Goal: Information Seeking & Learning: Learn about a topic

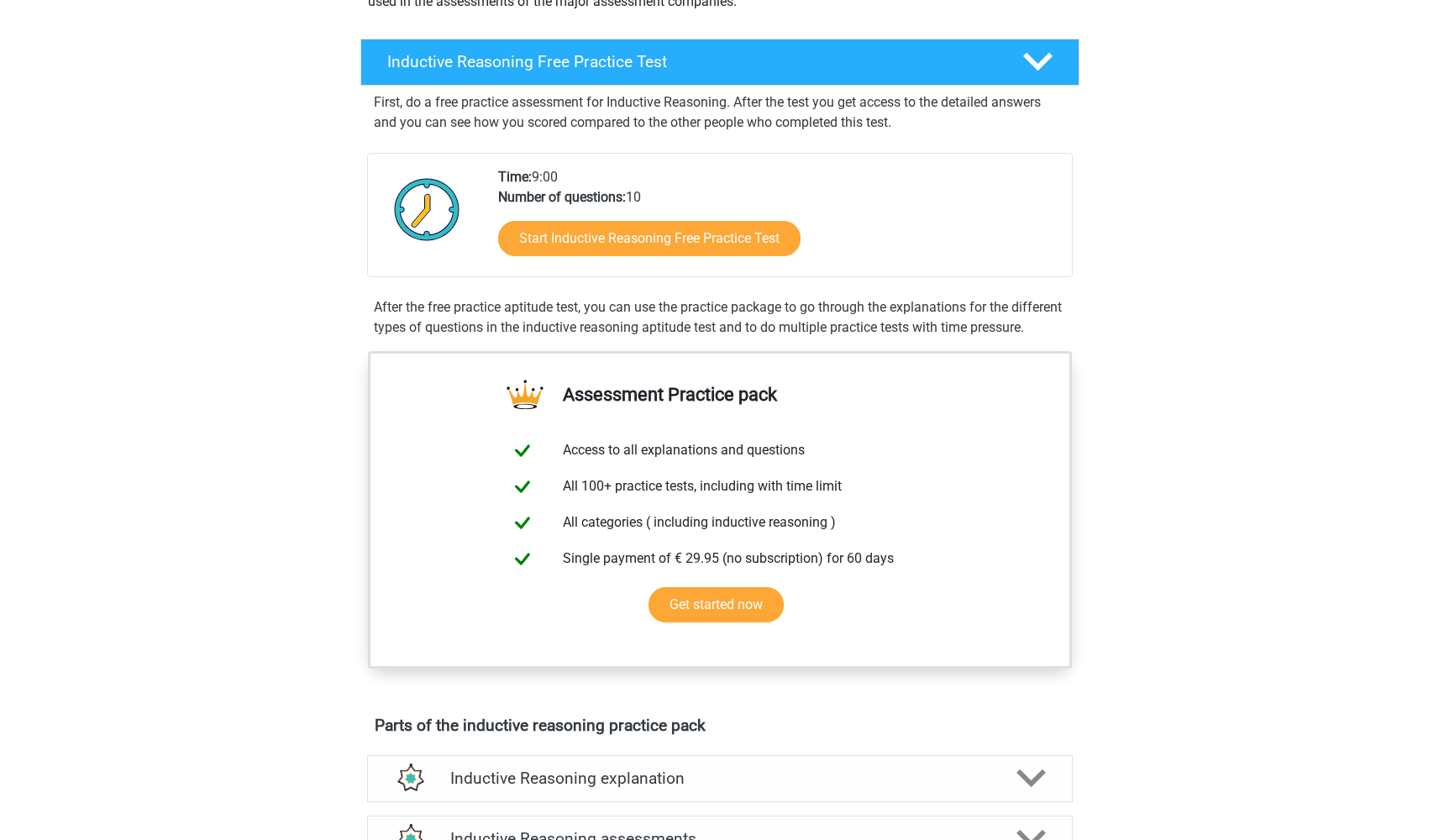
scroll to position [215, 0]
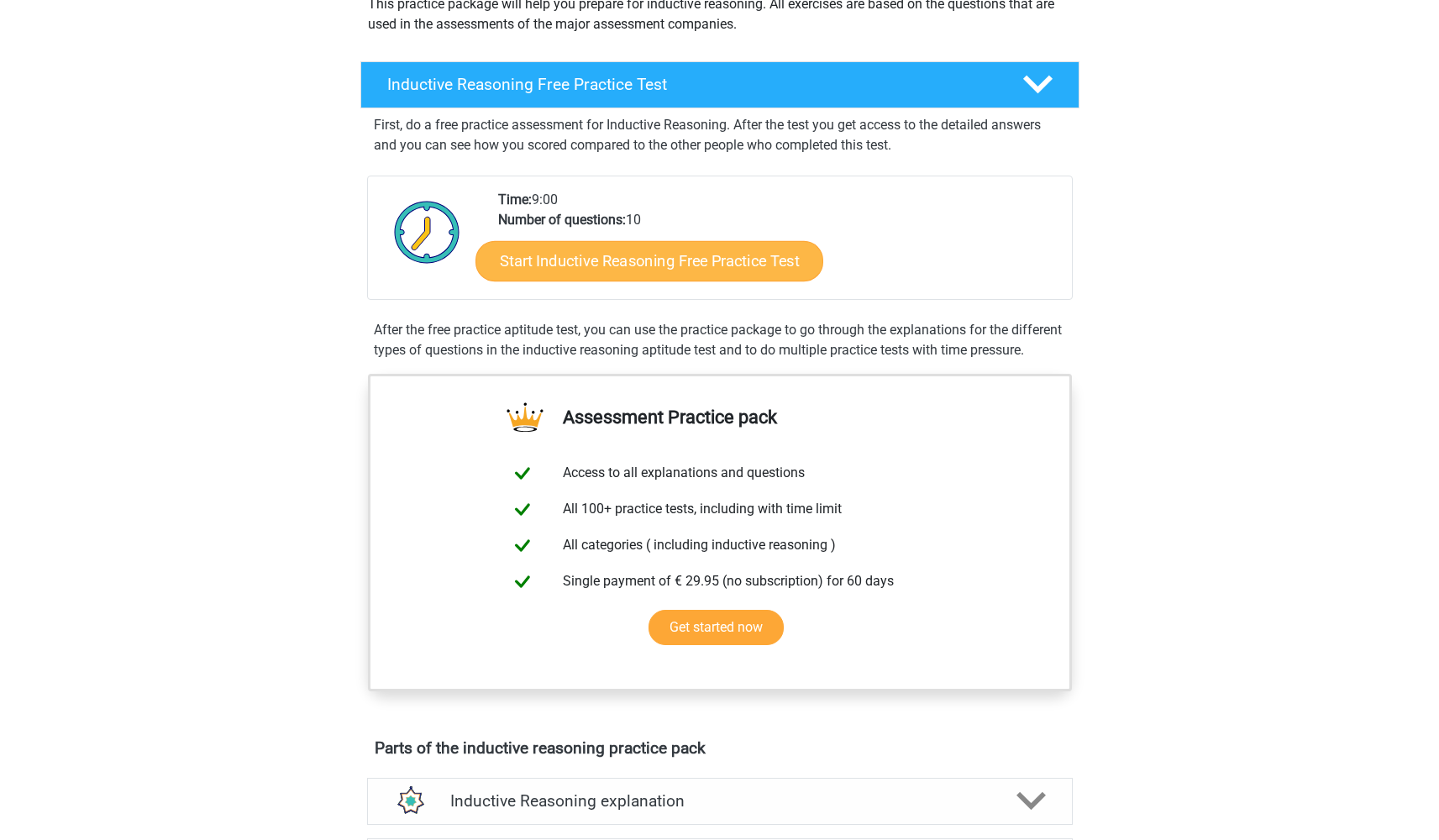
click at [552, 267] on link "Start Inductive Reasoning Free Practice Test" at bounding box center [649, 260] width 348 height 40
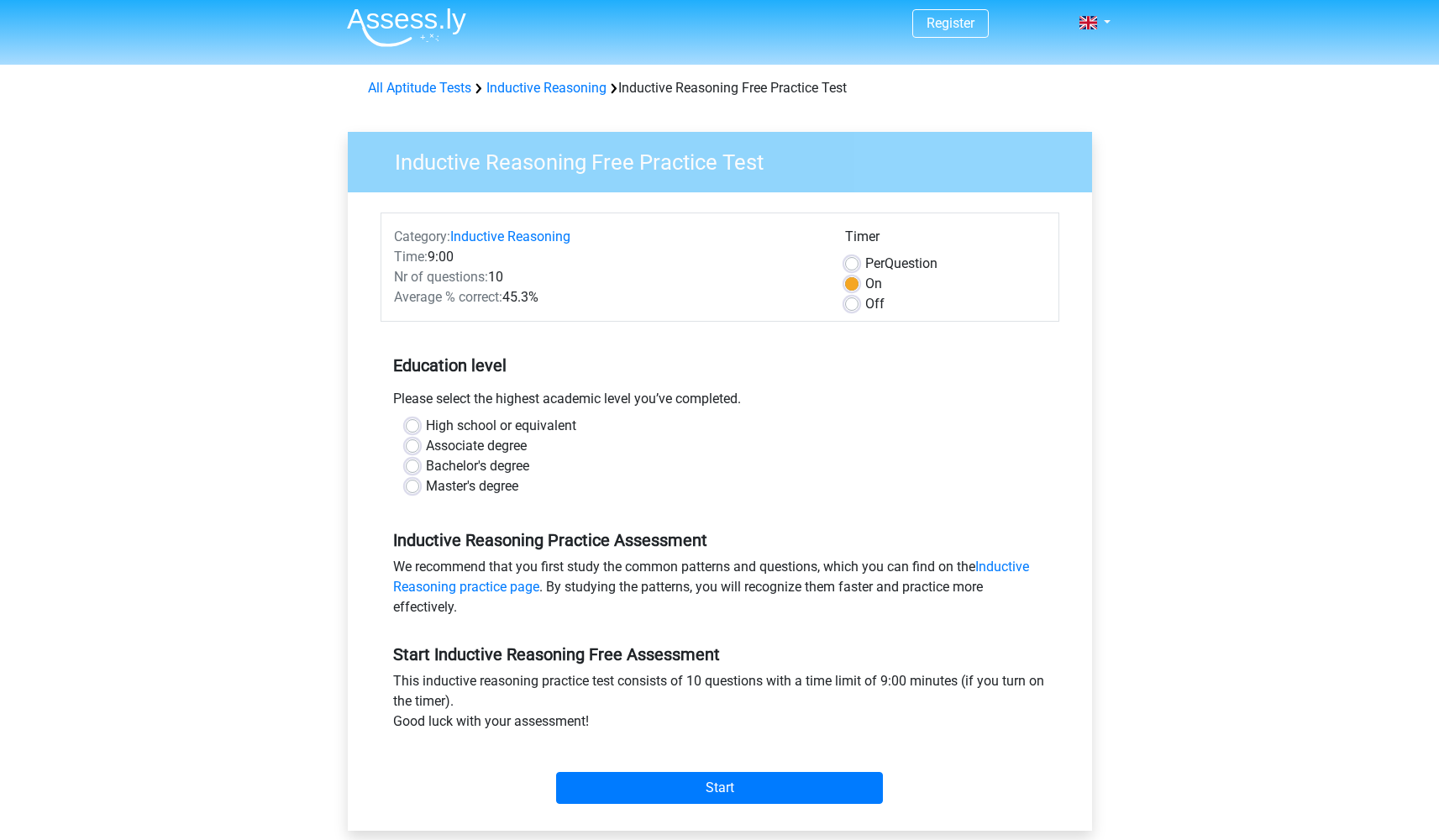
scroll to position [3, 0]
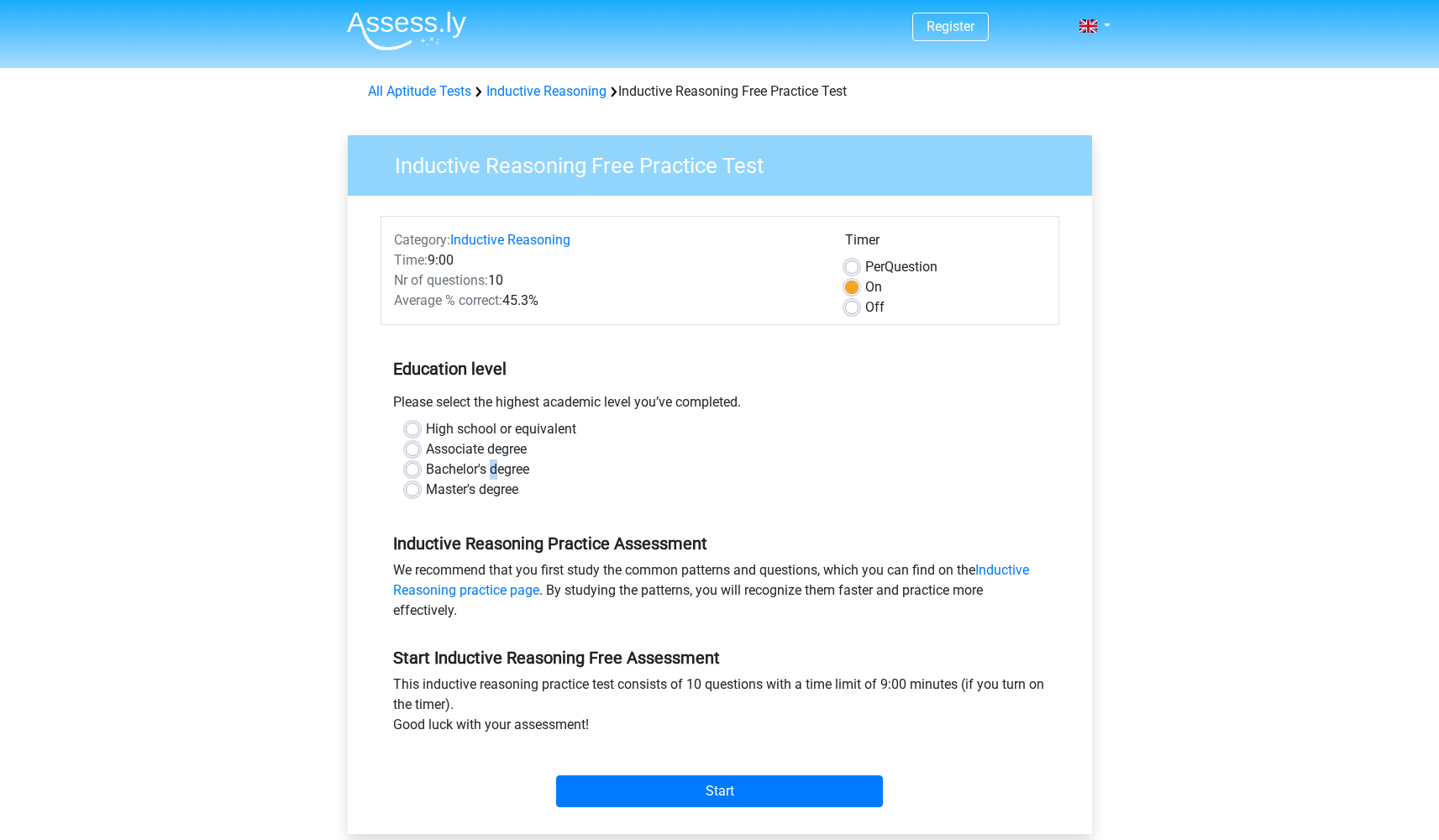
click at [494, 466] on label "Bachelor's degree" at bounding box center [477, 470] width 104 height 21
click at [419, 466] on input "Bachelor's degree" at bounding box center [412, 468] width 13 height 17
radio input "true"
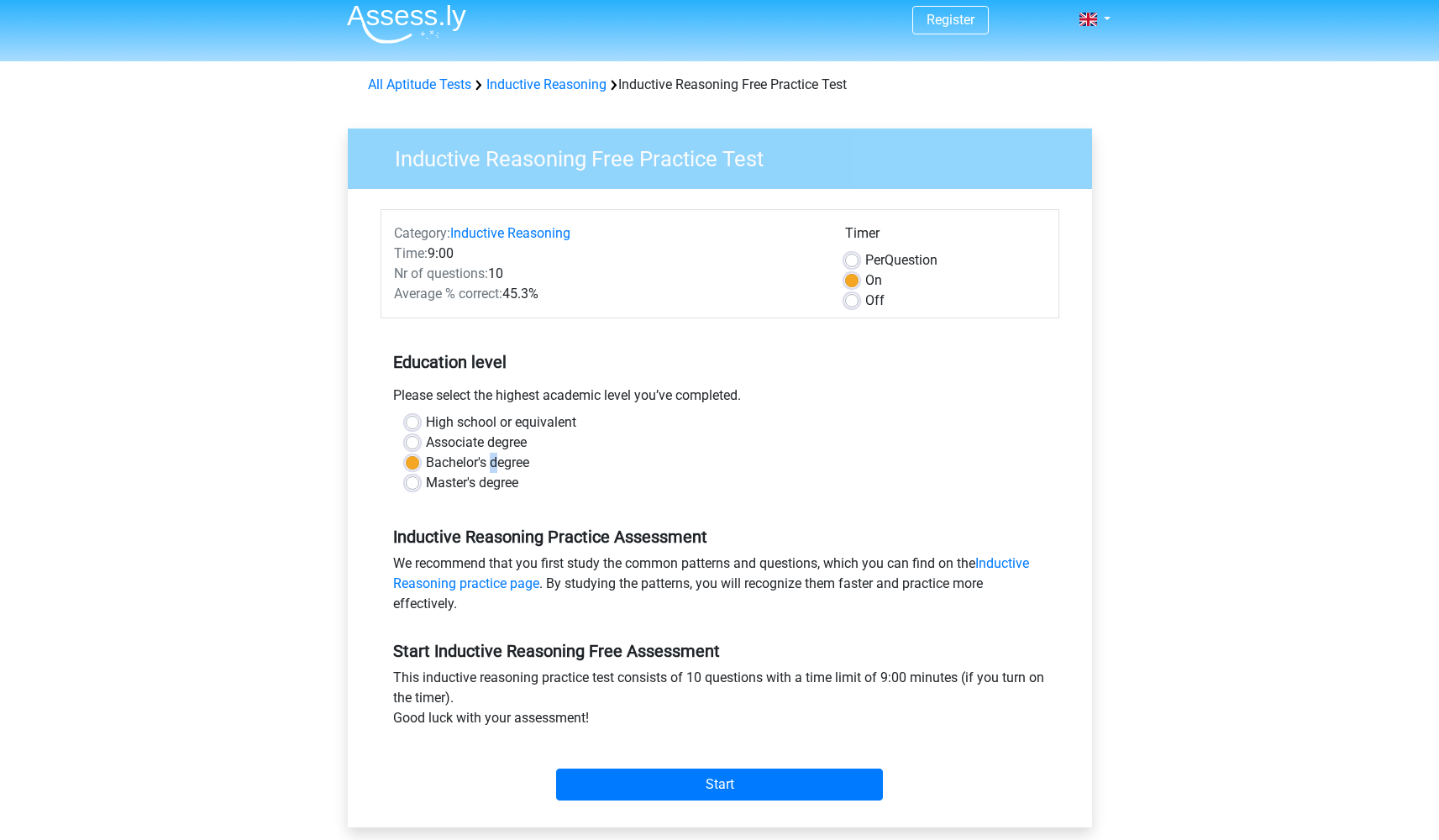
scroll to position [13, 0]
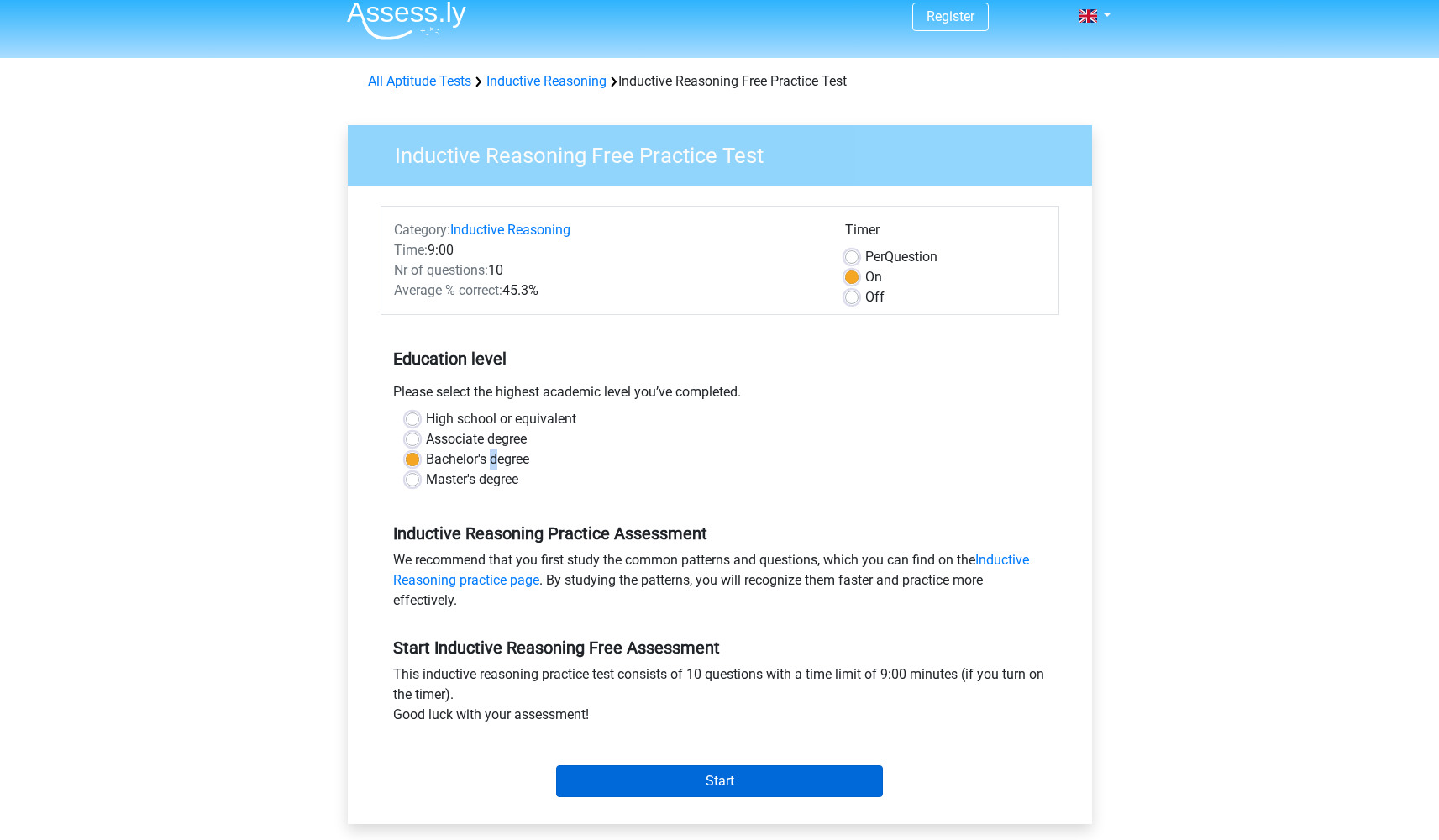
click at [791, 797] on input "Start" at bounding box center [719, 780] width 326 height 32
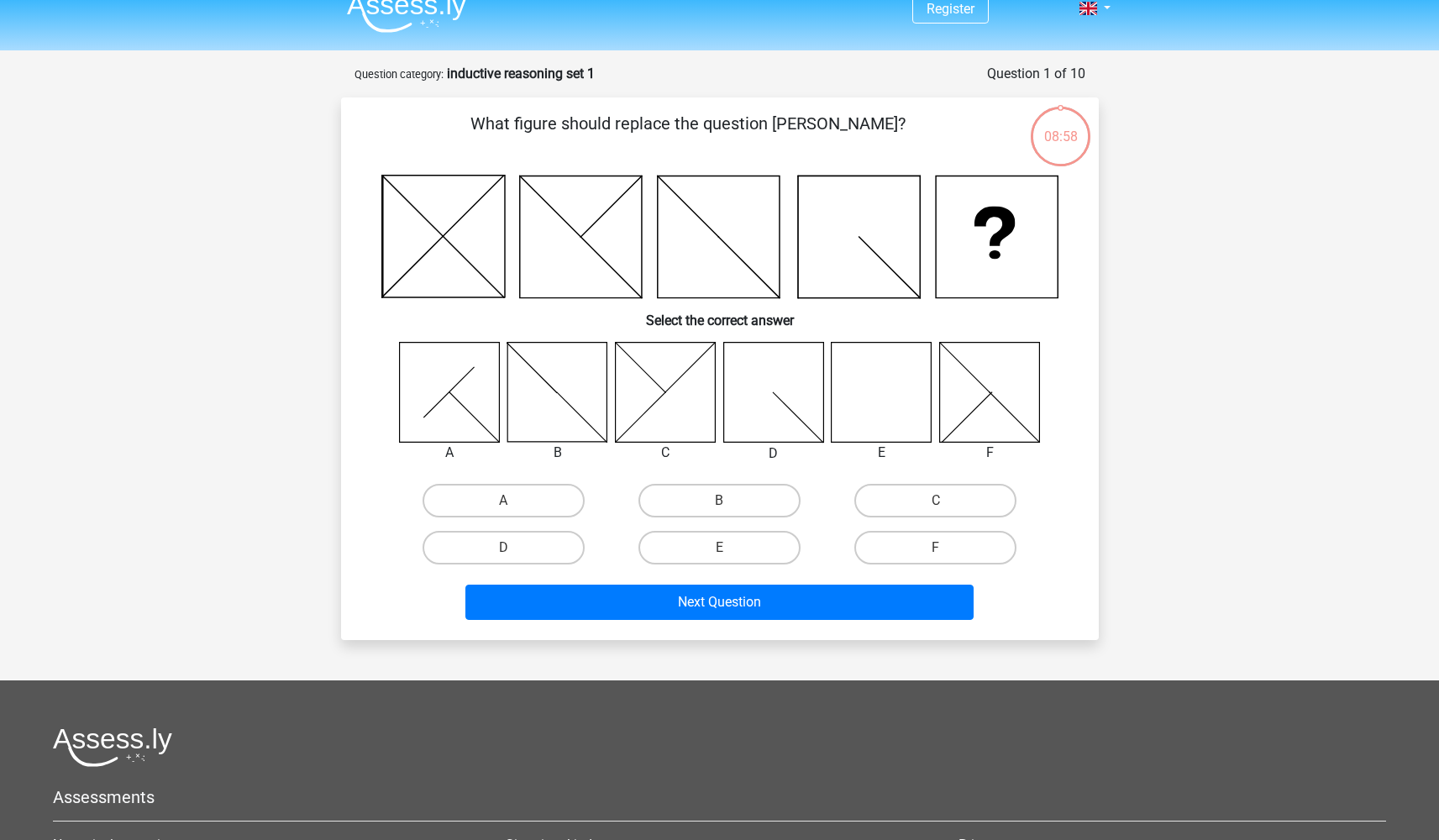
scroll to position [23, 0]
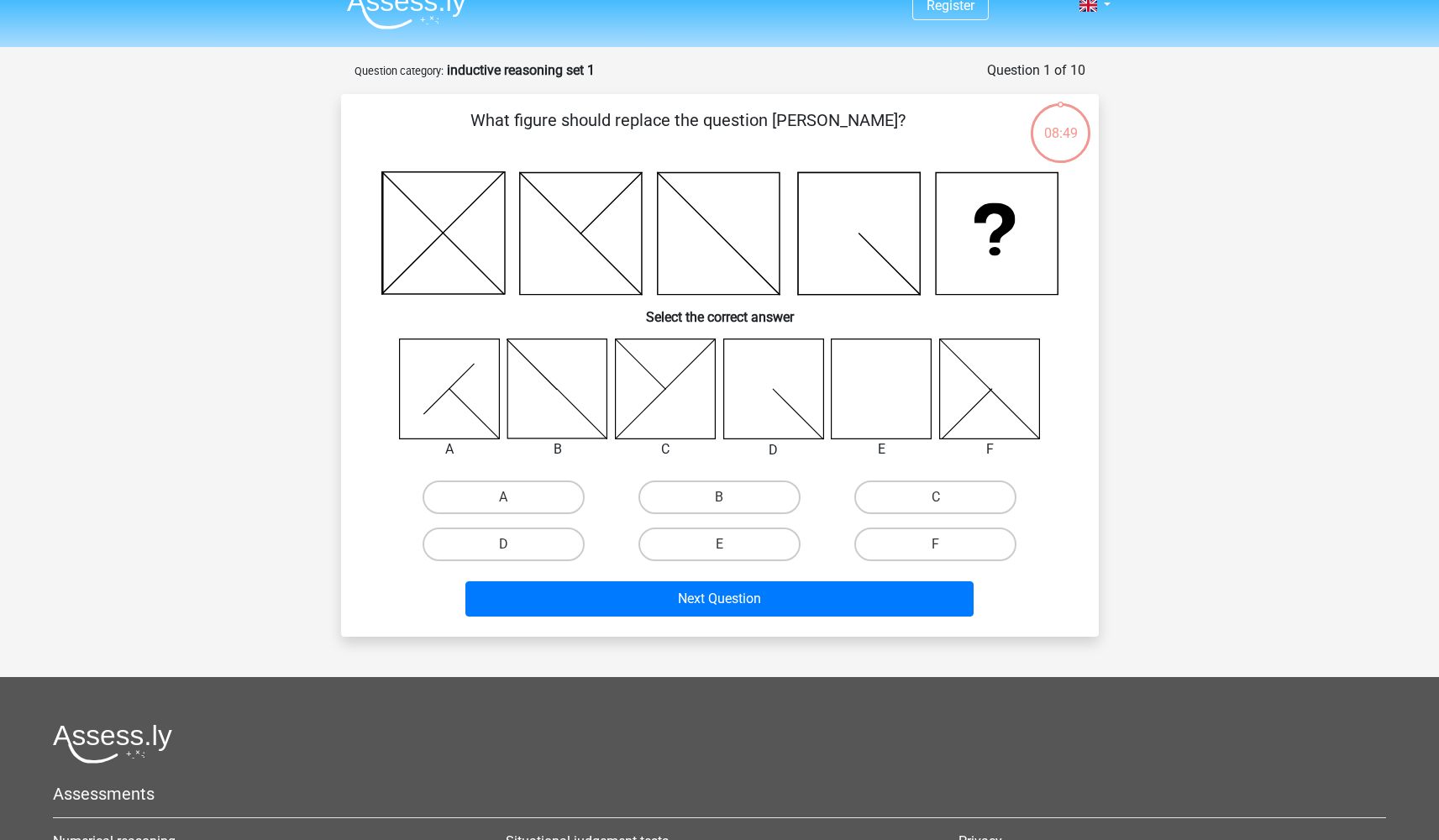
click at [883, 414] on icon at bounding box center [881, 388] width 100 height 100
click at [684, 537] on label "E" at bounding box center [719, 544] width 162 height 34
click at [719, 544] on input "E" at bounding box center [725, 550] width 11 height 11
radio input "true"
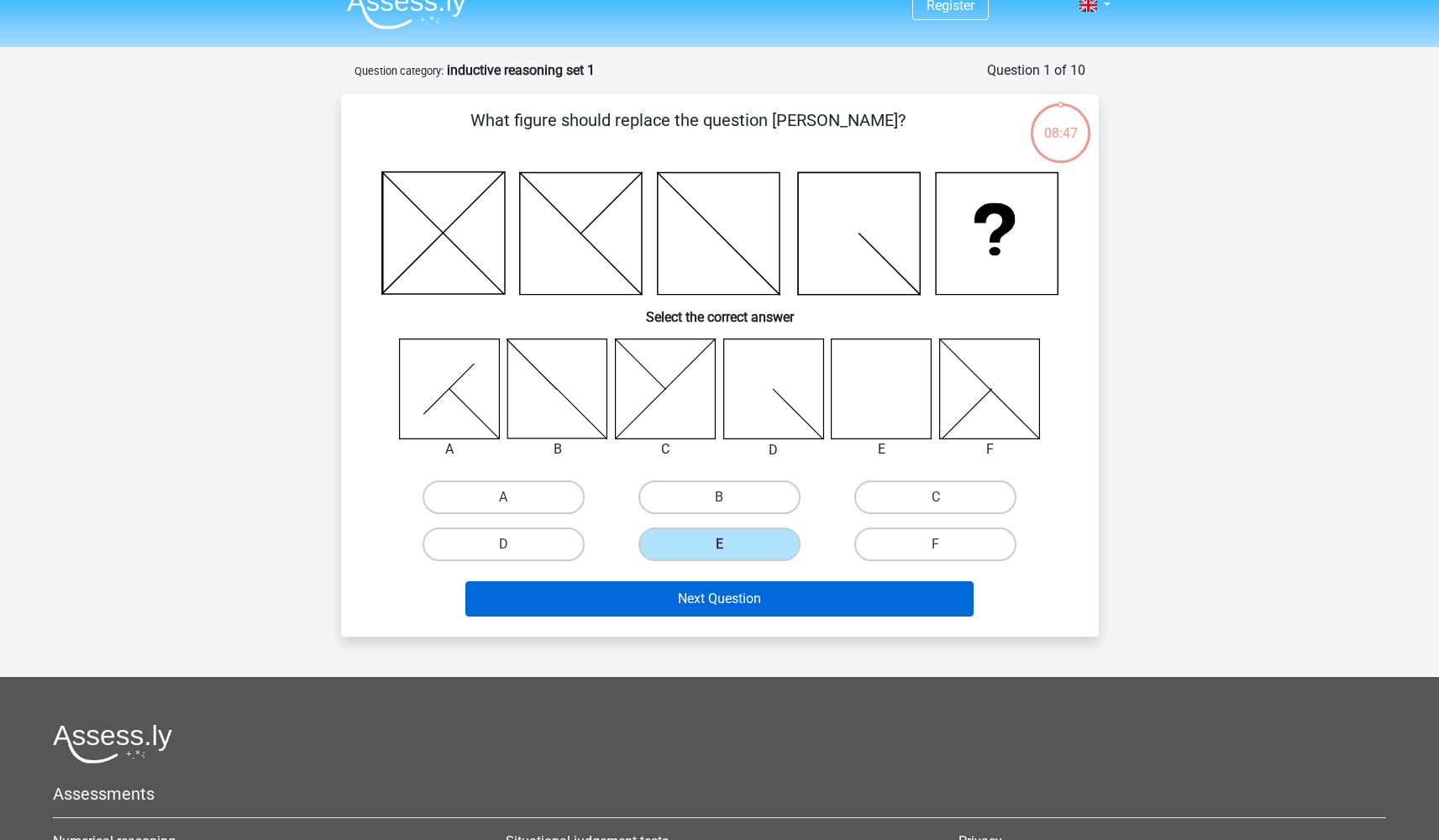
click at [737, 601] on button "Next Question" at bounding box center [719, 599] width 508 height 35
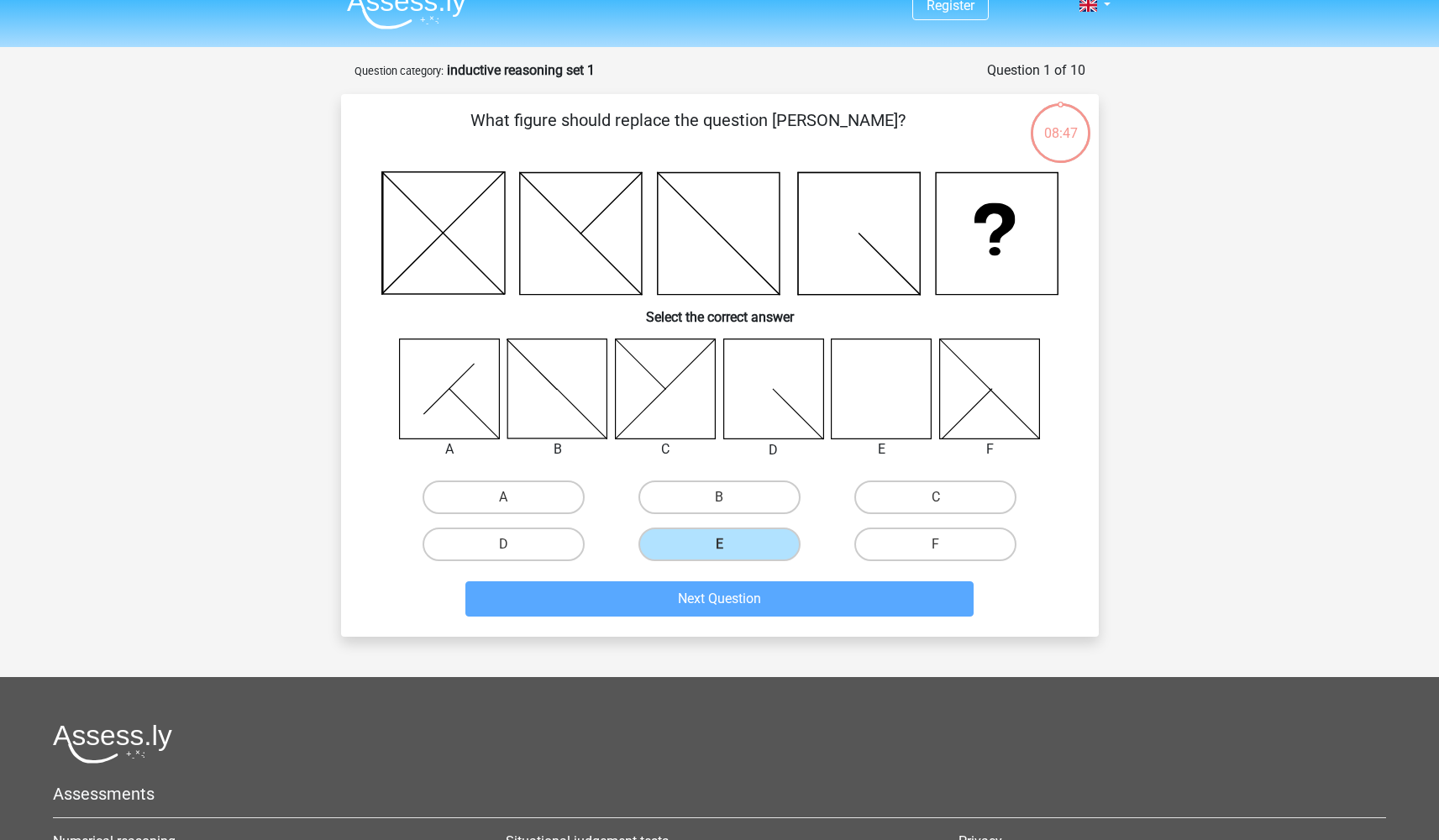
scroll to position [84, 0]
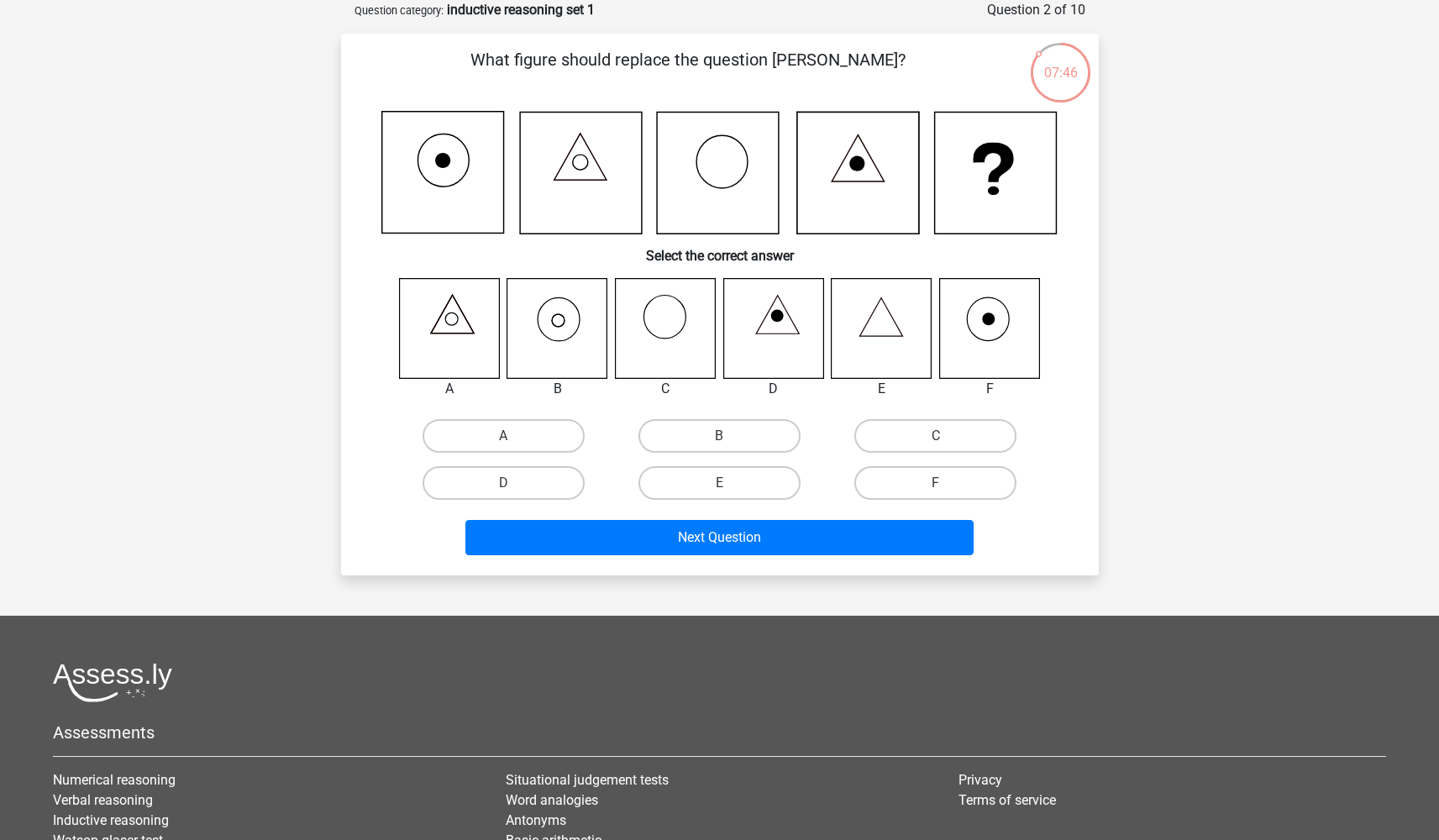
click at [561, 321] on icon at bounding box center [557, 327] width 100 height 100
drag, startPoint x: 721, startPoint y: 437, endPoint x: 721, endPoint y: 448, distance: 11.0
click at [721, 437] on input "B" at bounding box center [725, 441] width 11 height 11
radio input "true"
click at [782, 556] on div "Next Question" at bounding box center [719, 540] width 648 height 42
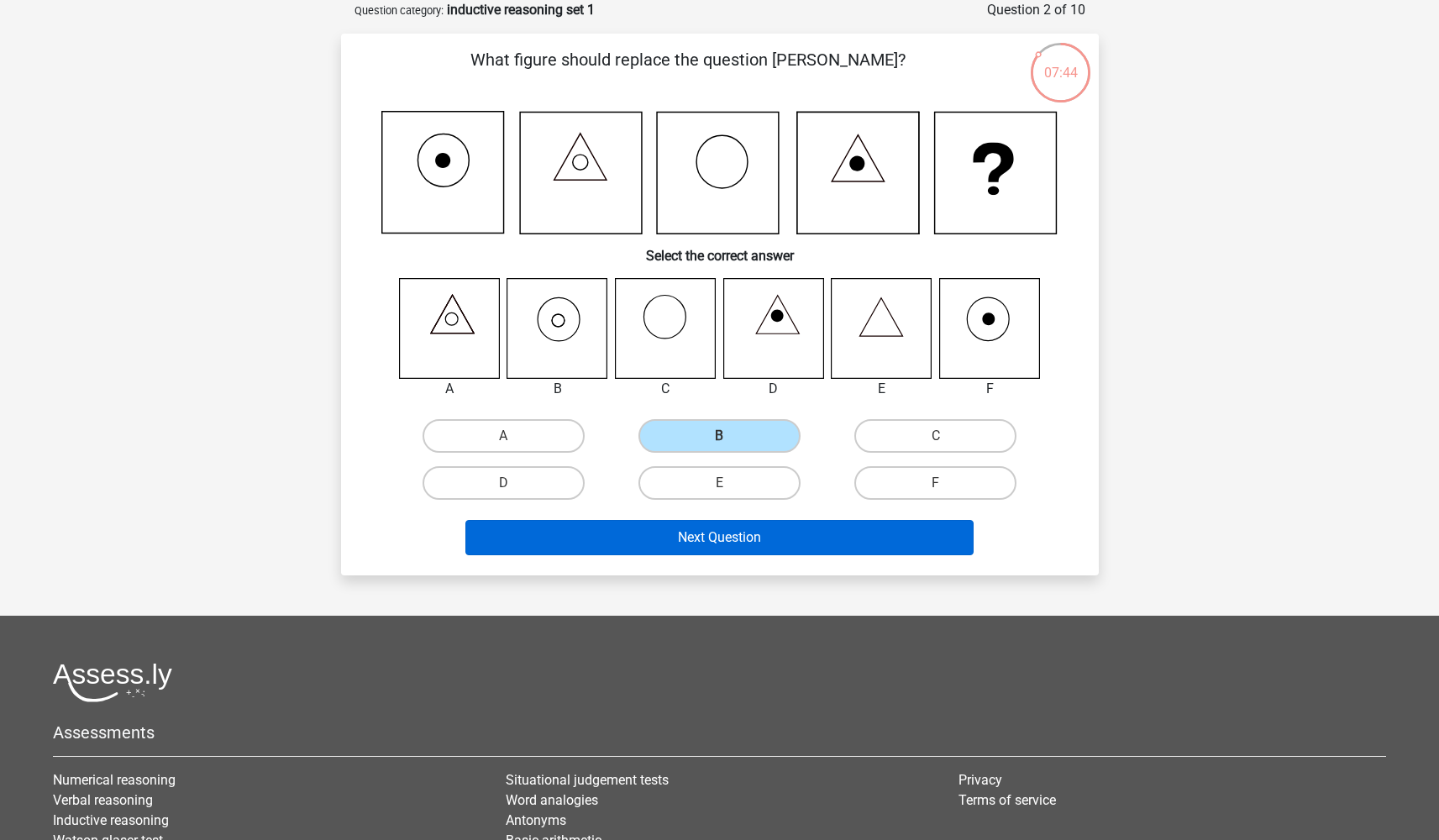
click at [774, 545] on button "Next Question" at bounding box center [719, 537] width 508 height 35
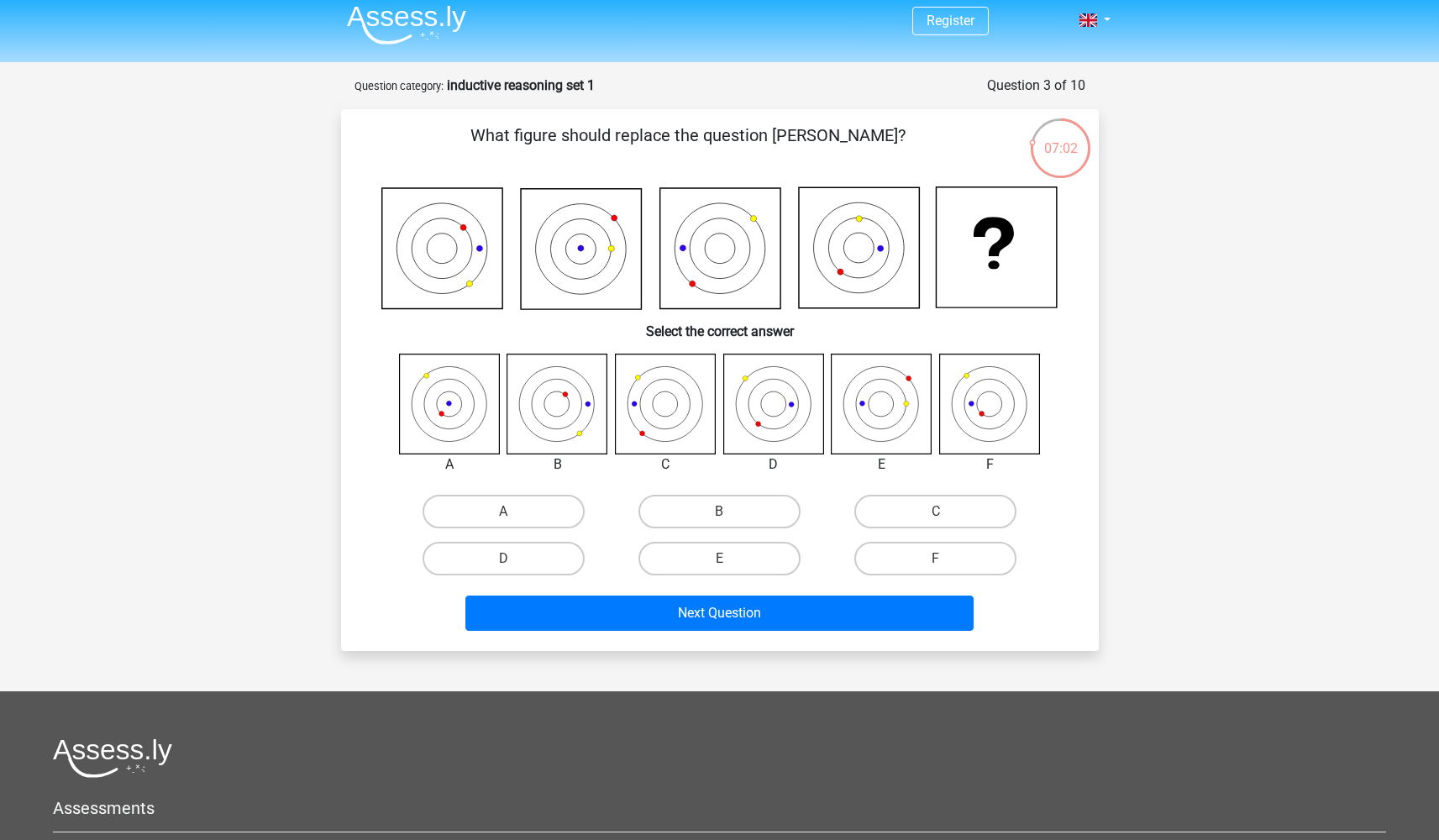
scroll to position [12, 0]
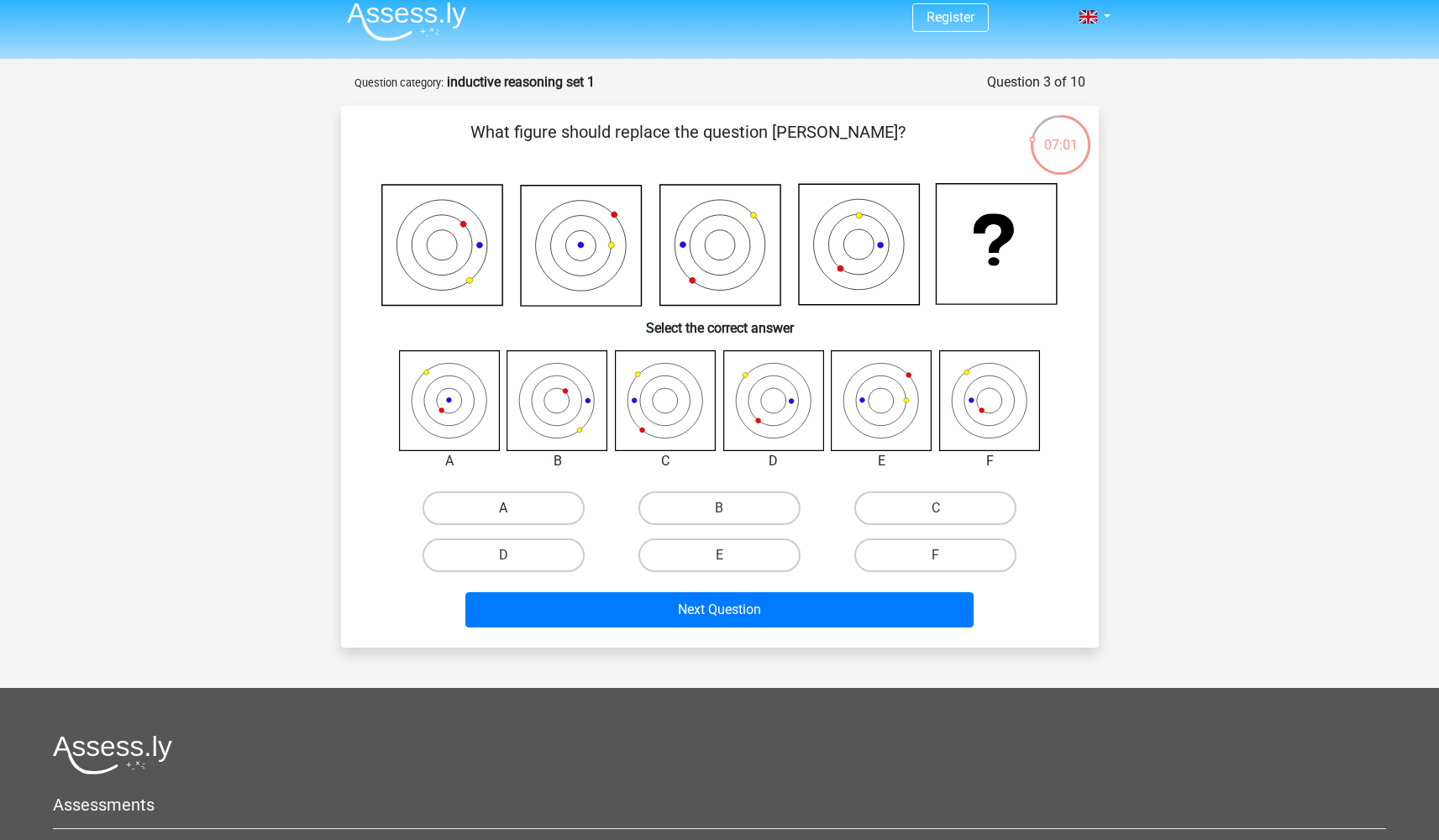
click at [527, 500] on label "A" at bounding box center [504, 508] width 162 height 34
click at [514, 508] on input "A" at bounding box center [508, 514] width 11 height 11
radio input "true"
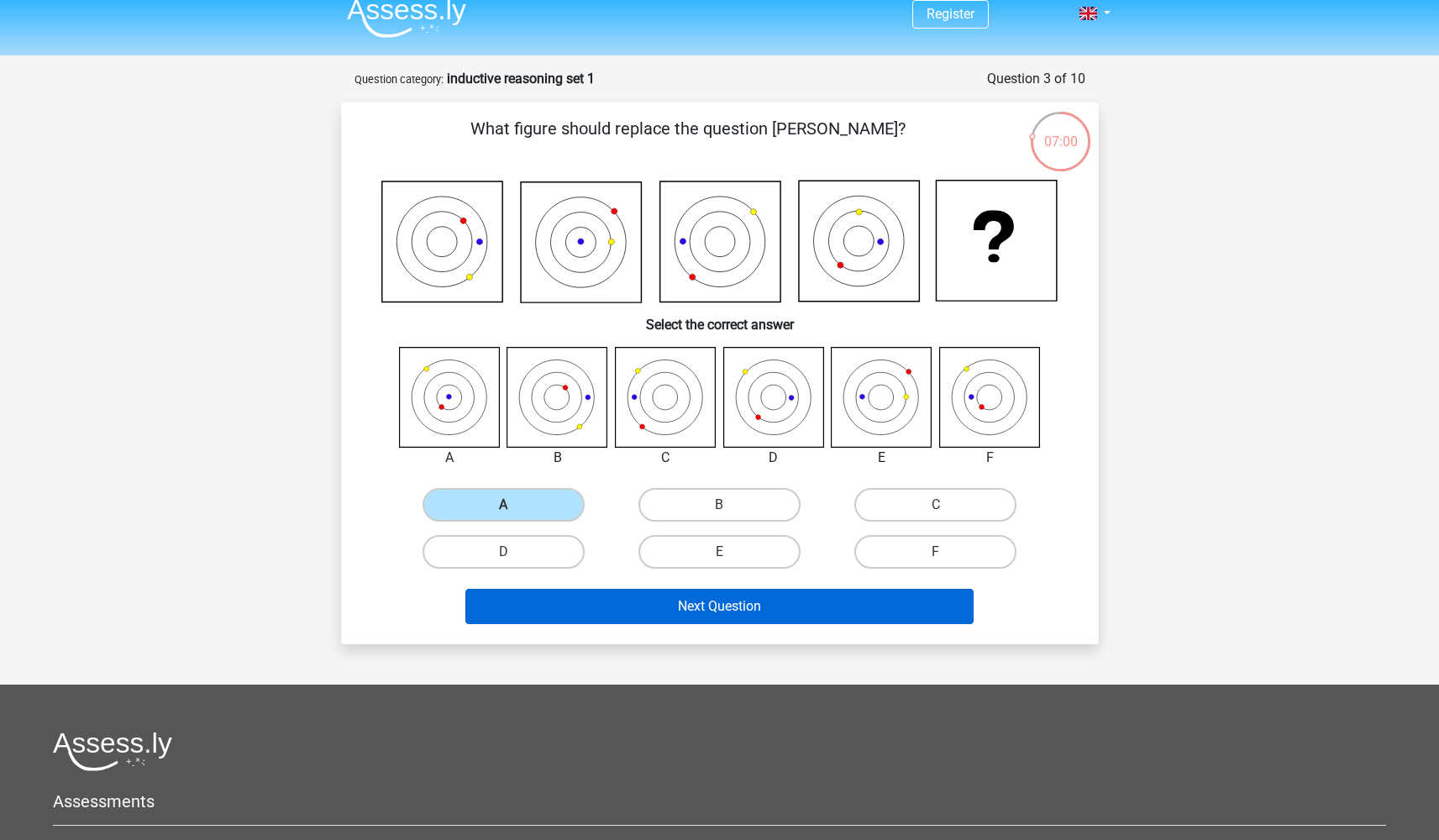
click at [761, 610] on button "Next Question" at bounding box center [719, 606] width 508 height 35
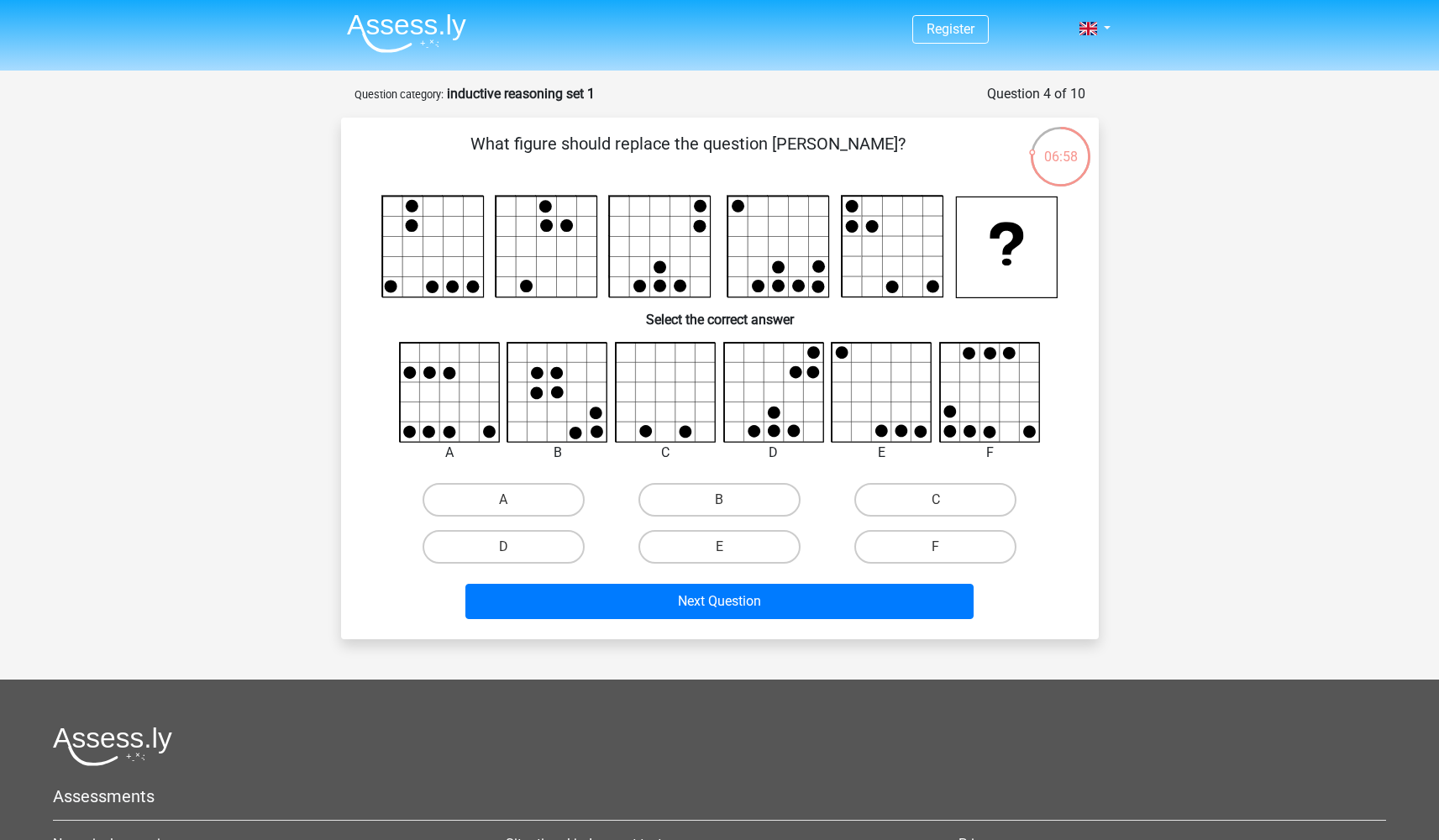
scroll to position [4, 0]
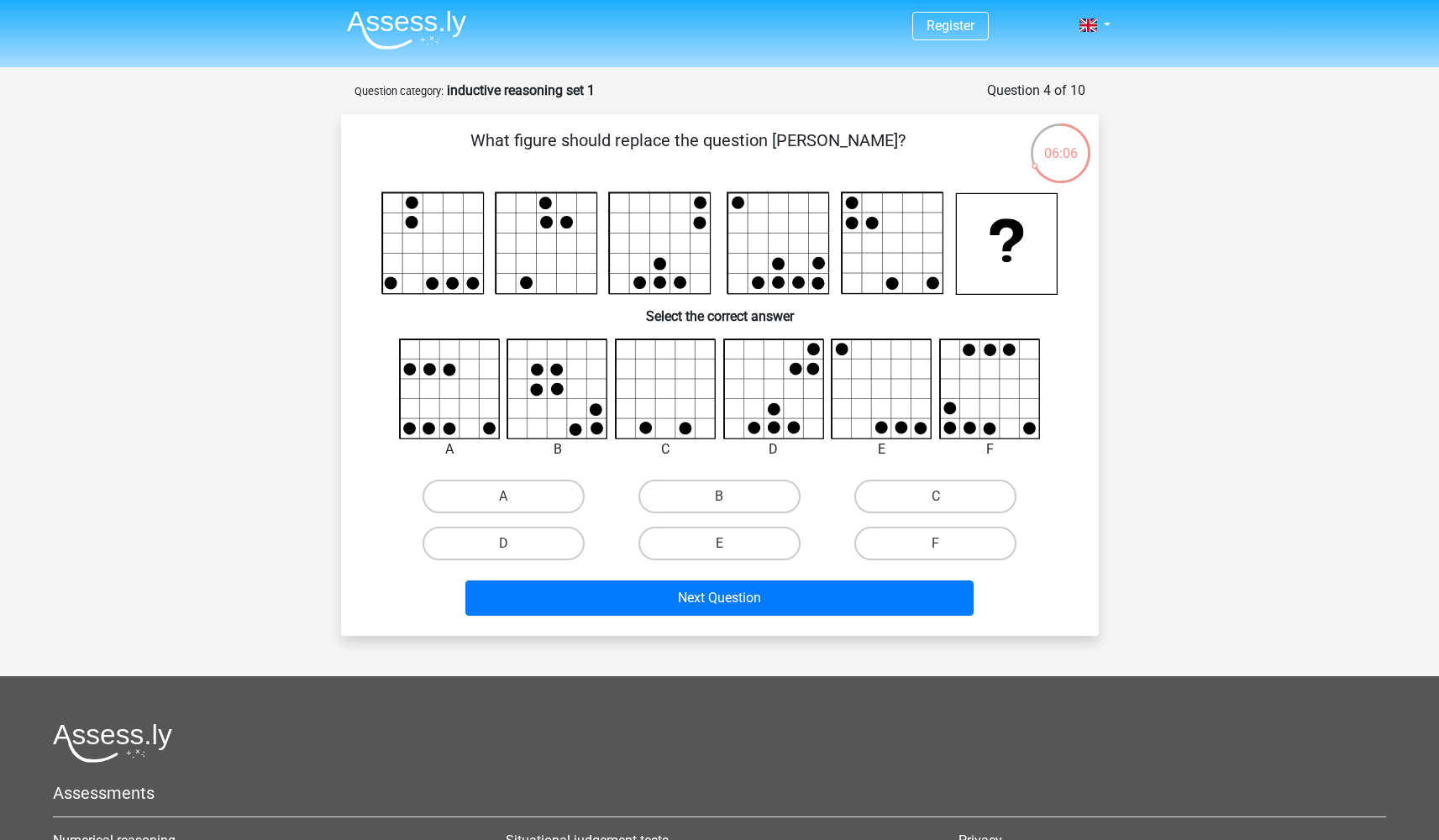
click at [476, 380] on icon at bounding box center [450, 389] width 100 height 100
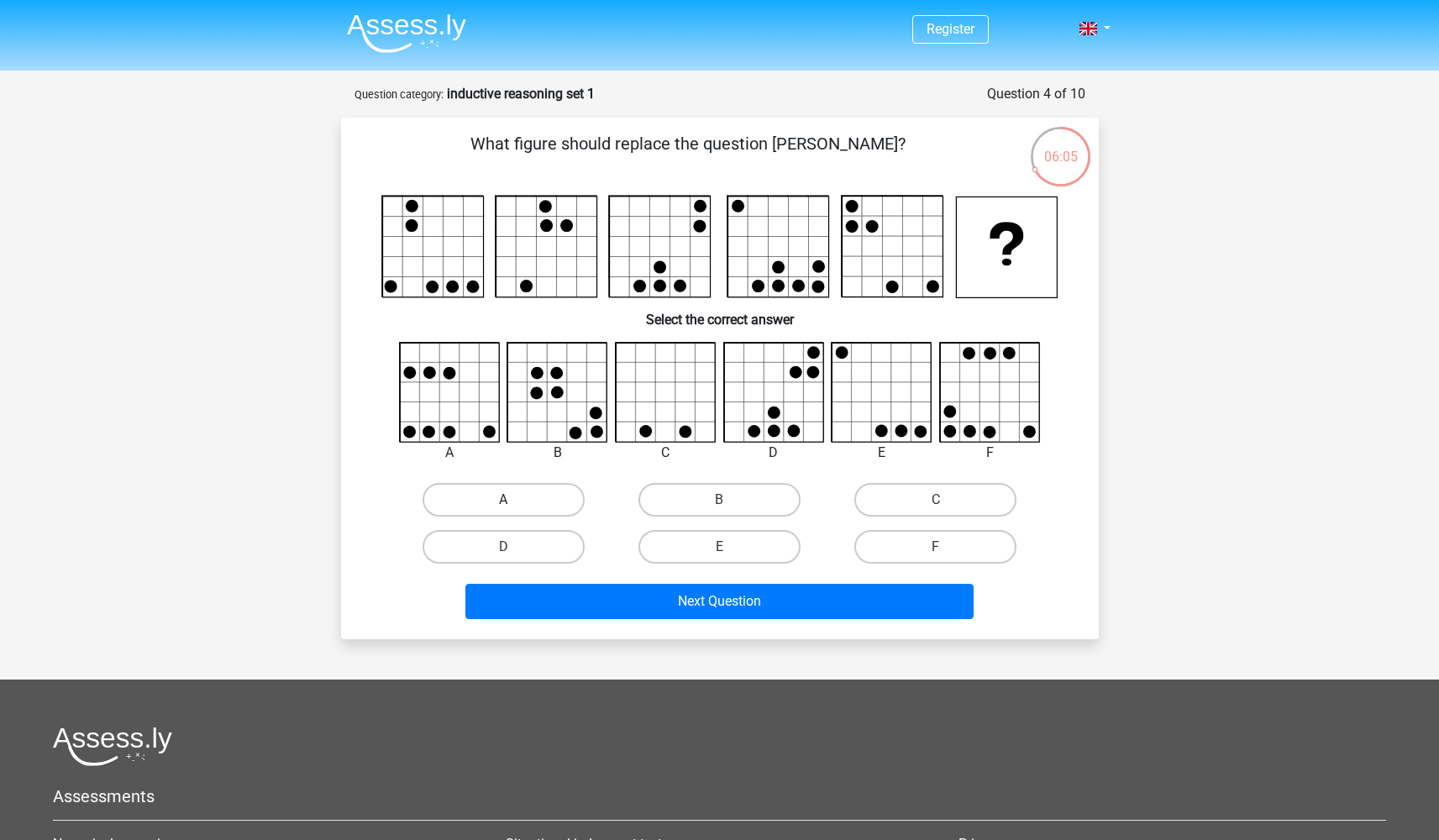
click at [522, 505] on label "A" at bounding box center [504, 500] width 162 height 34
click at [514, 505] on input "A" at bounding box center [508, 505] width 11 height 11
radio input "true"
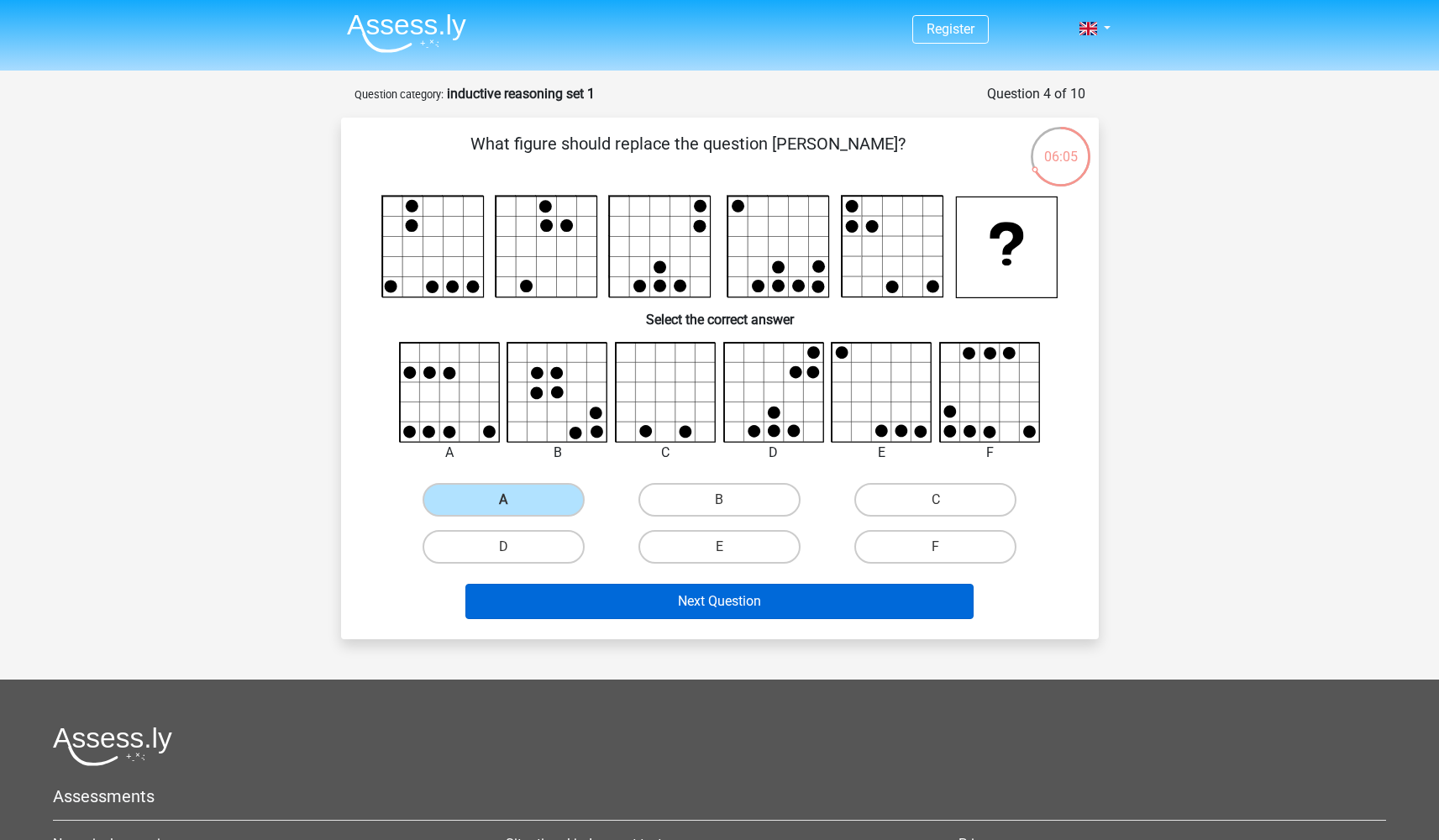
click at [630, 596] on button "Next Question" at bounding box center [719, 601] width 508 height 35
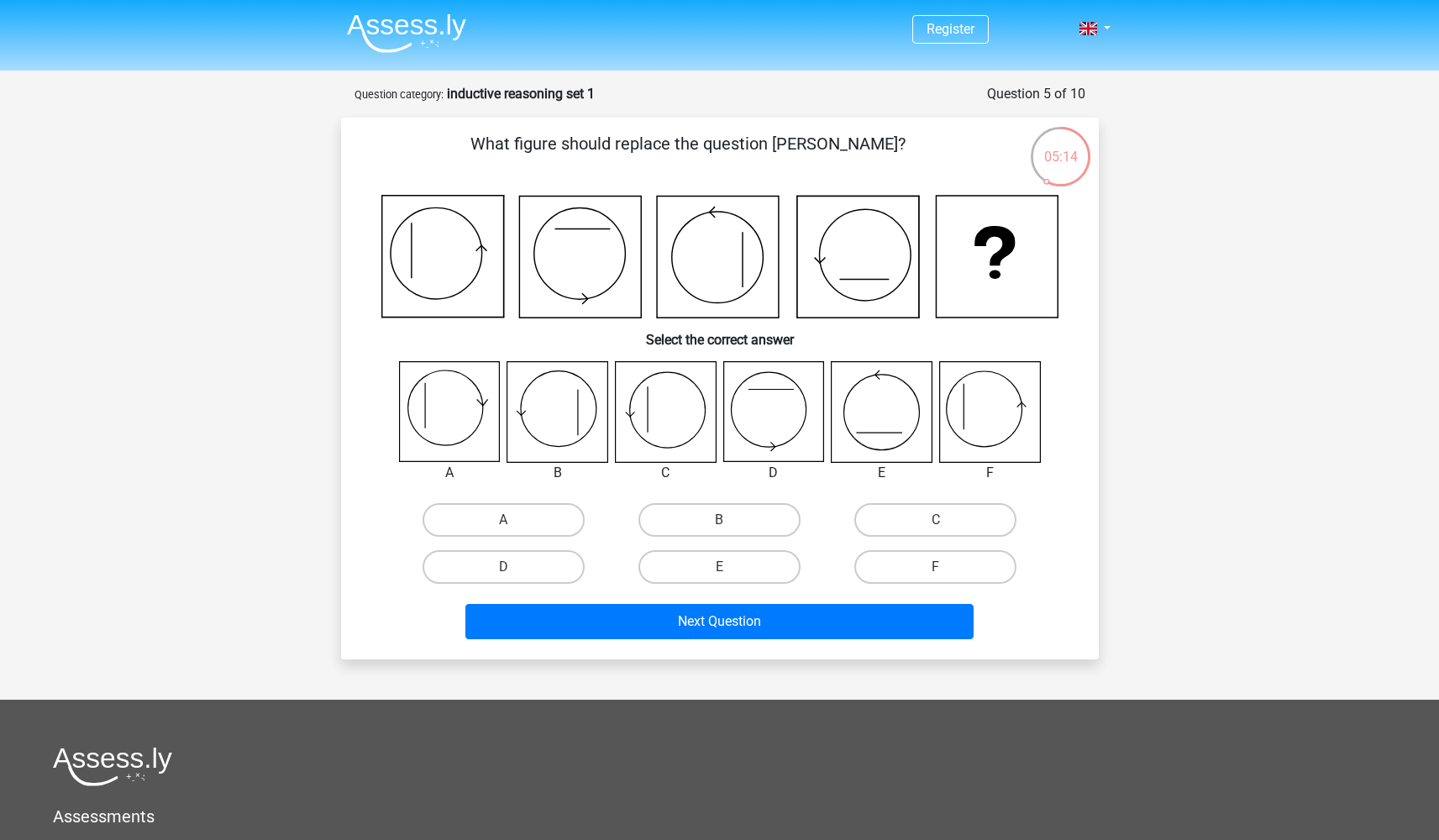
click at [1014, 418] on icon at bounding box center [989, 411] width 100 height 100
click at [953, 562] on label "F" at bounding box center [935, 567] width 162 height 34
click at [947, 567] on input "F" at bounding box center [941, 572] width 11 height 11
radio input "true"
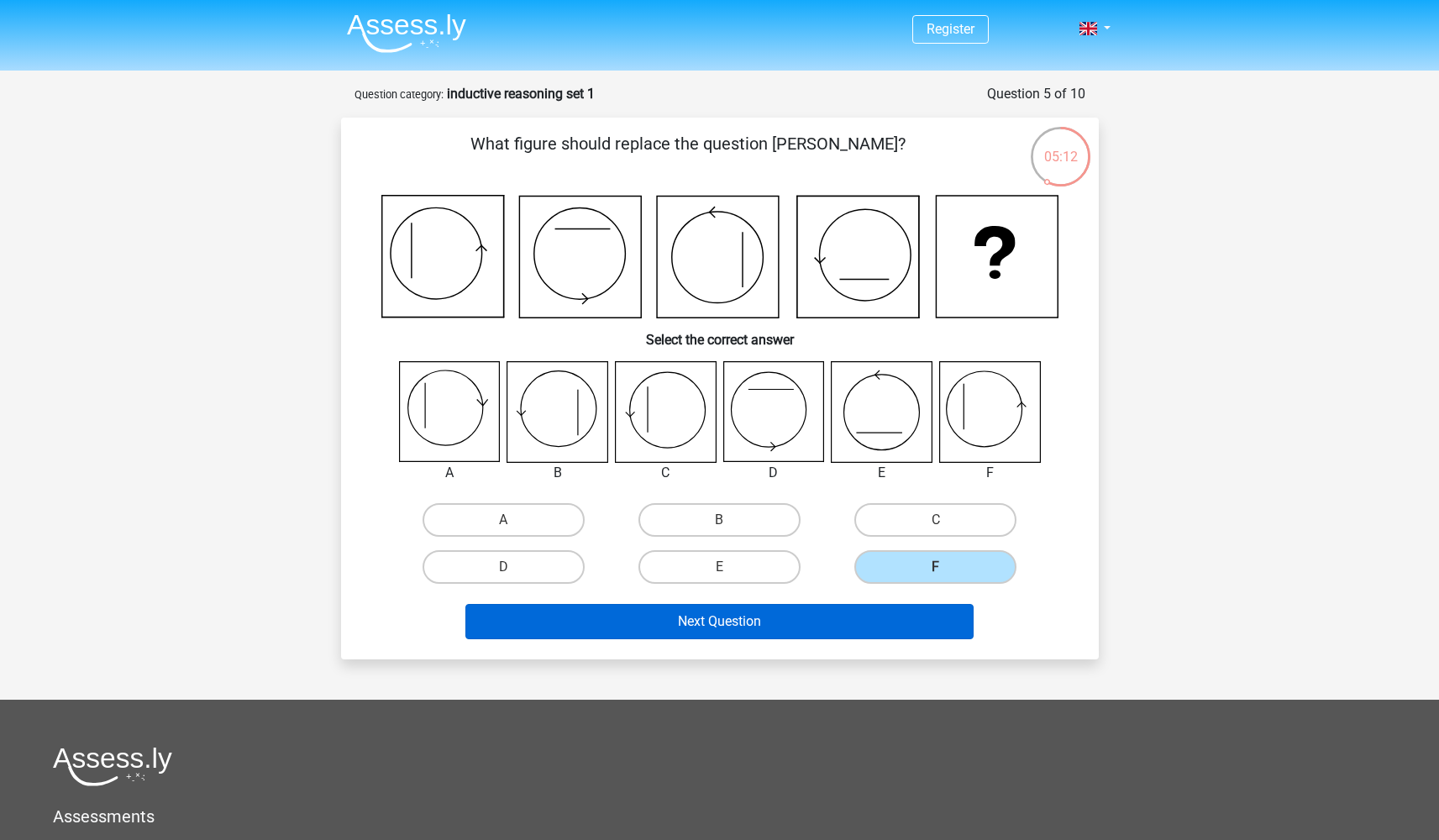
click at [897, 627] on button "Next Question" at bounding box center [719, 622] width 508 height 35
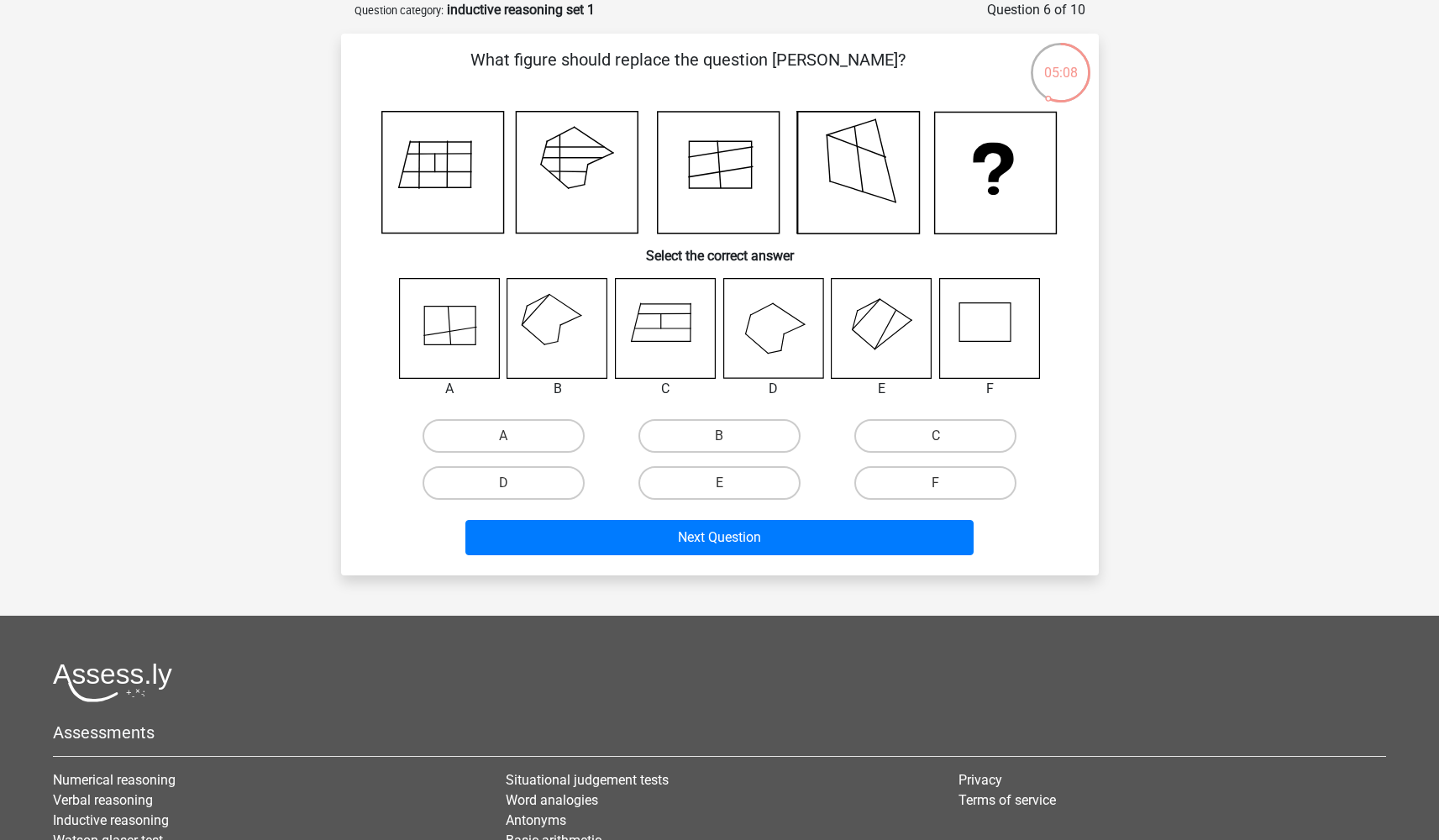
scroll to position [55, 0]
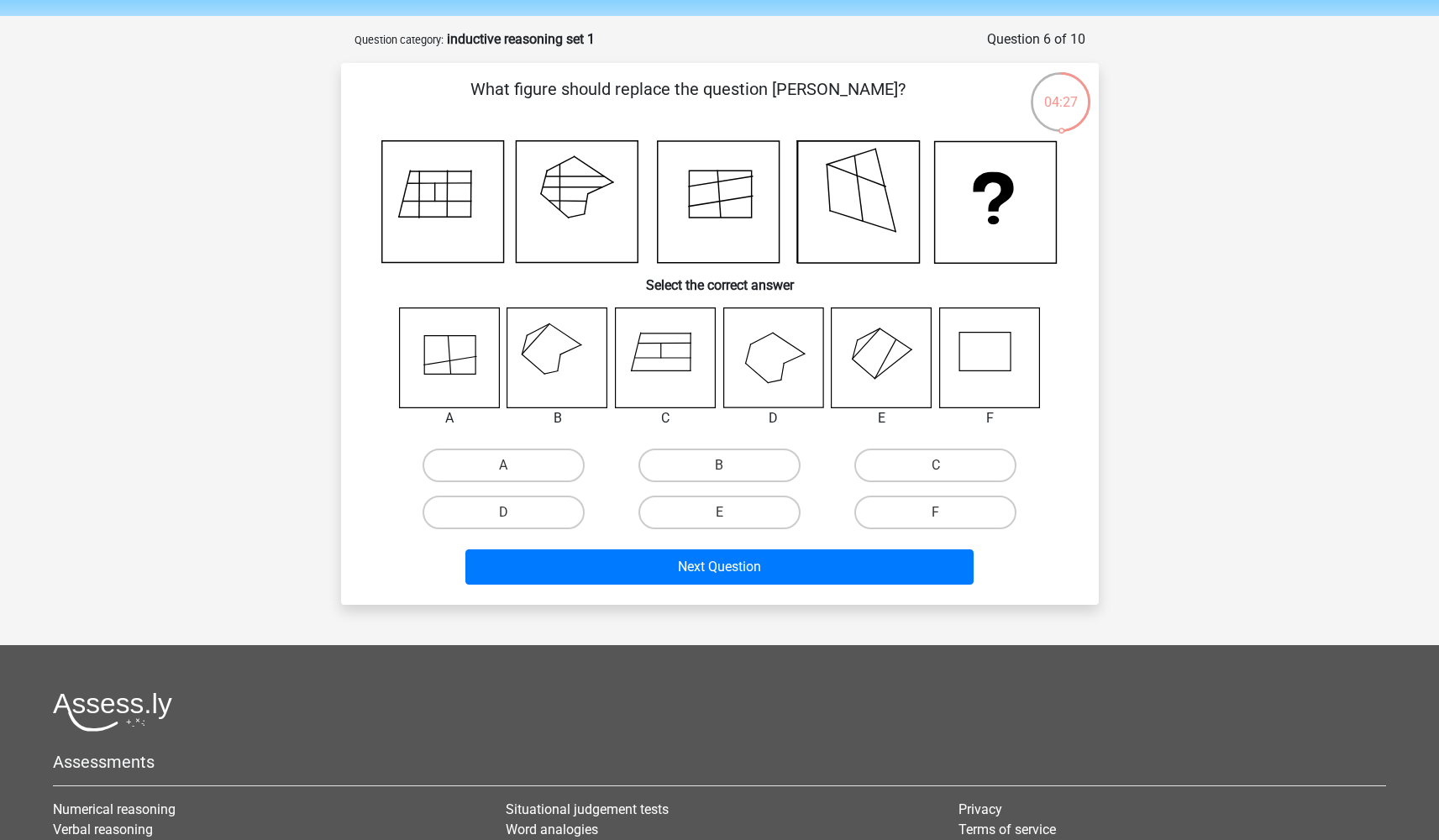
click at [572, 365] on icon at bounding box center [557, 357] width 100 height 100
click at [713, 472] on label "B" at bounding box center [719, 465] width 162 height 34
click at [719, 472] on input "B" at bounding box center [725, 471] width 11 height 11
radio input "true"
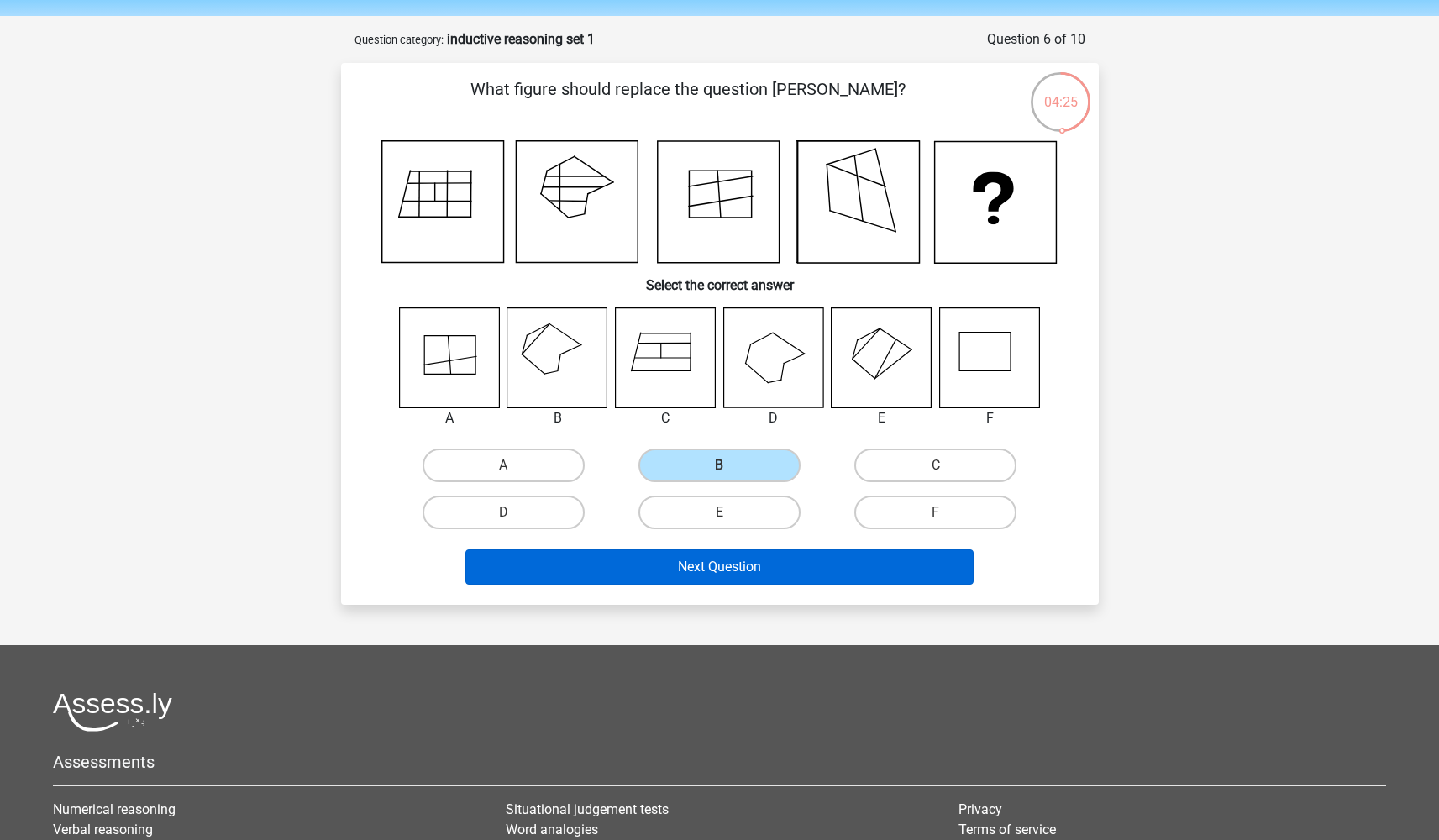
click at [836, 568] on button "Next Question" at bounding box center [719, 567] width 508 height 35
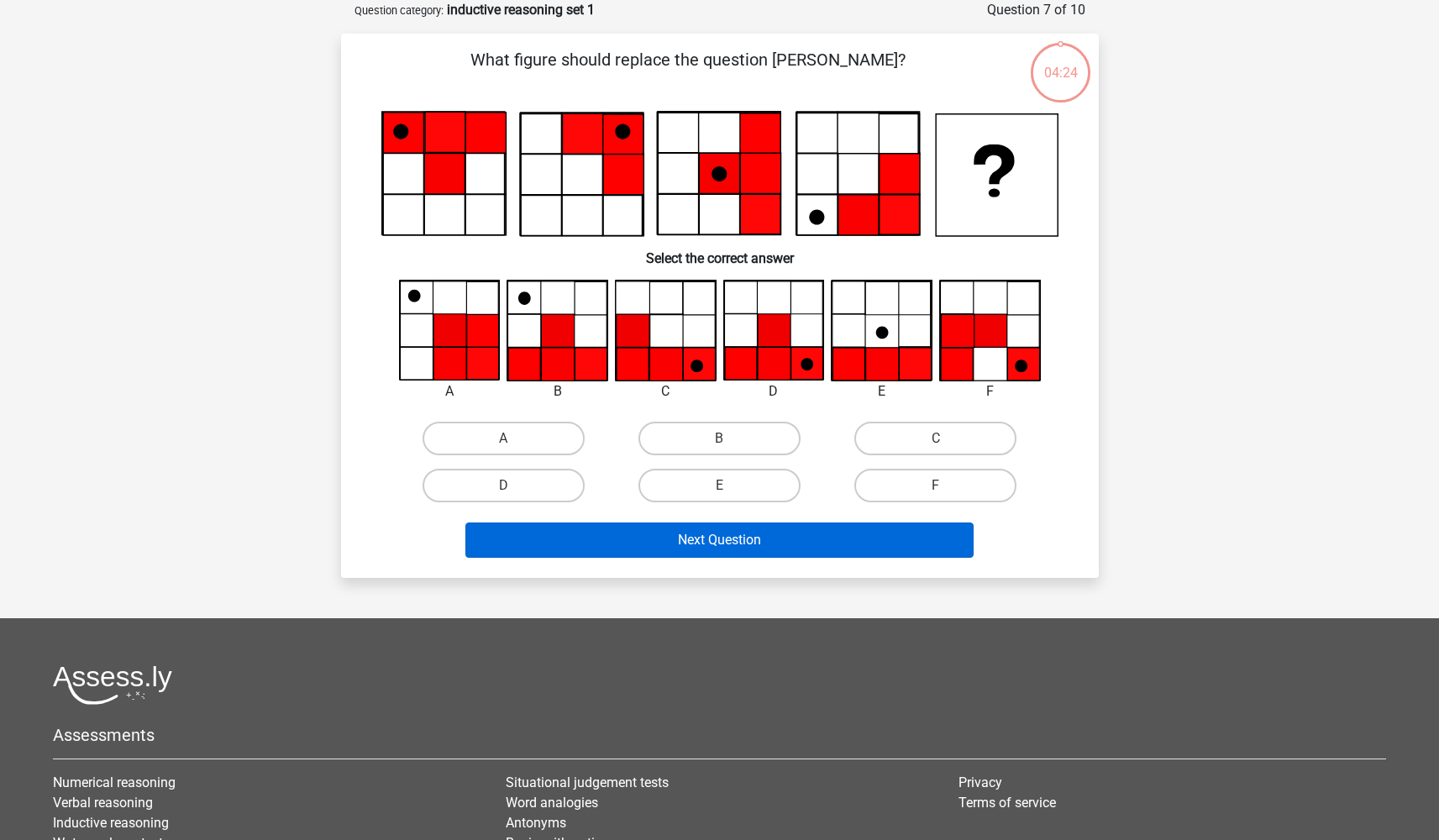
scroll to position [88, 0]
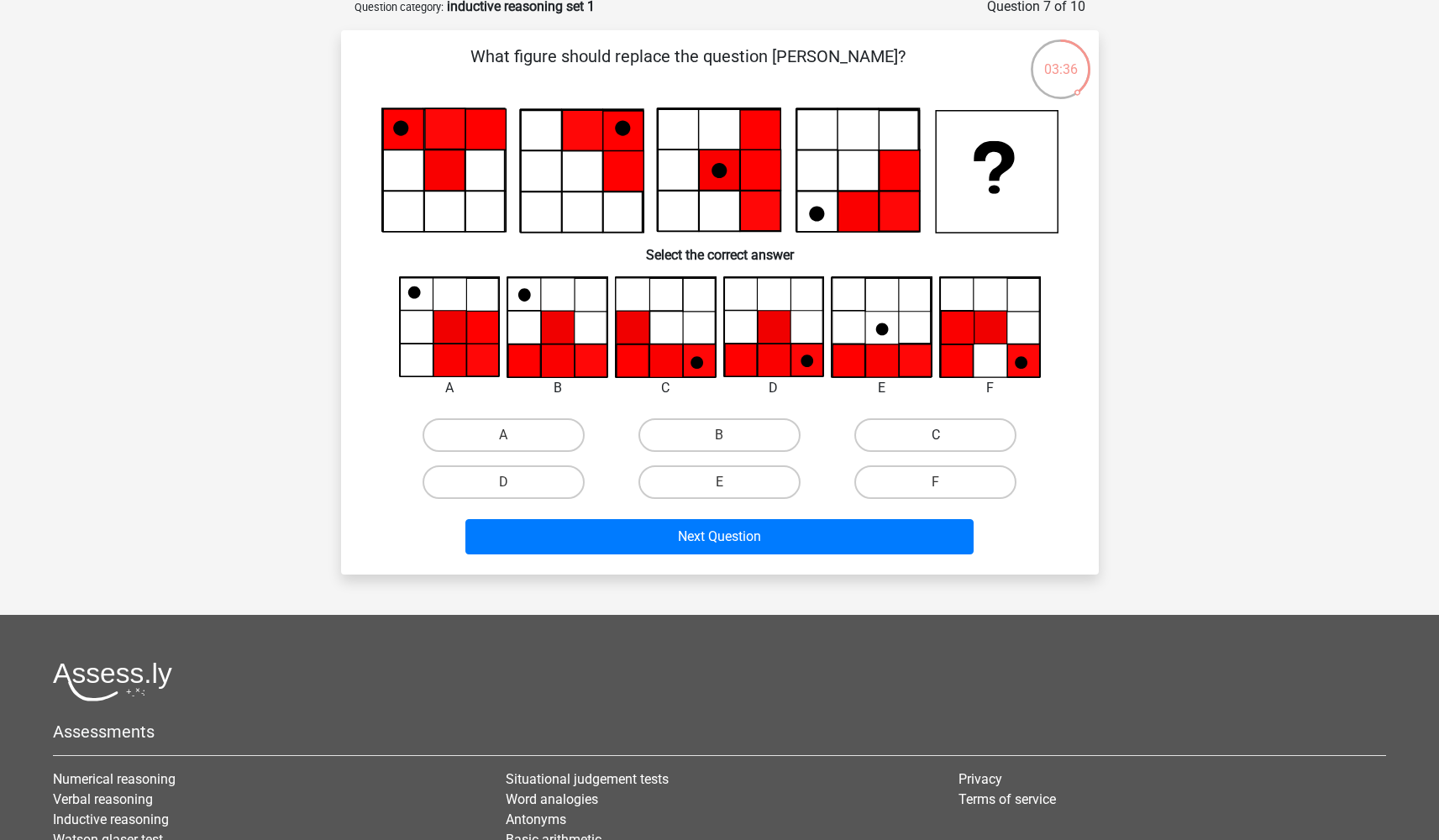
click at [937, 441] on input "C" at bounding box center [941, 441] width 11 height 11
radio input "true"
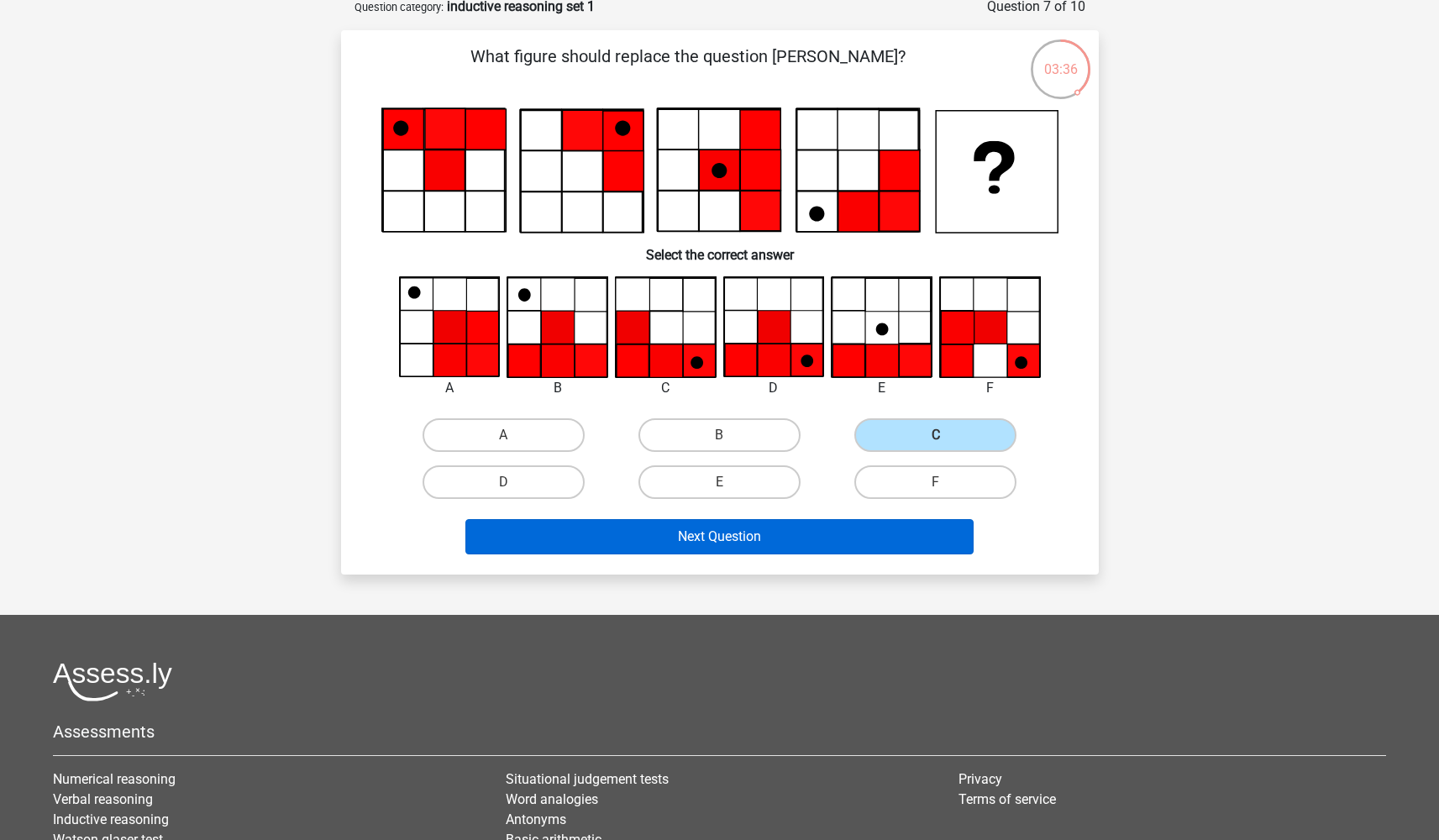
click at [849, 544] on button "Next Question" at bounding box center [719, 537] width 508 height 35
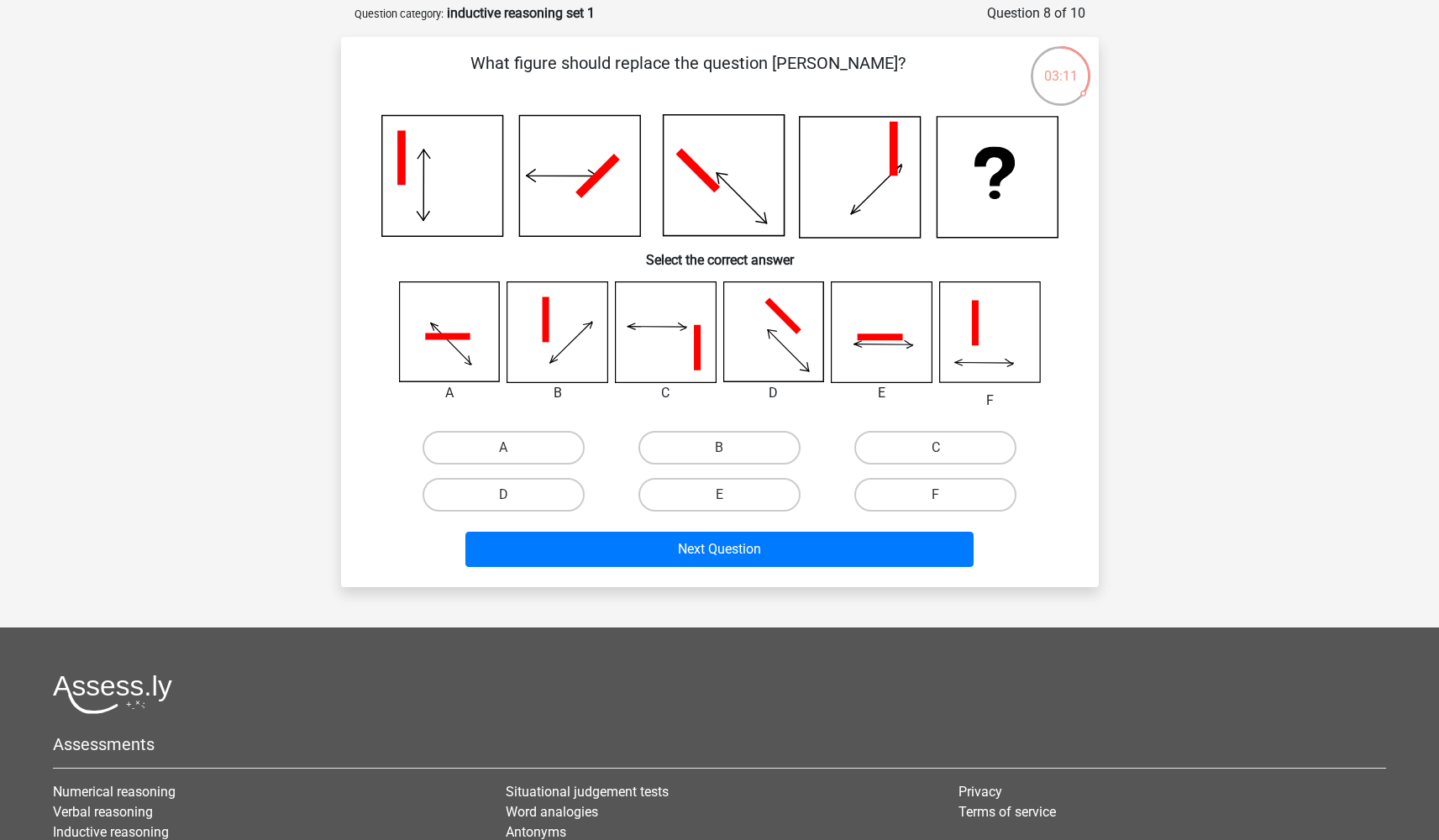
scroll to position [77, 0]
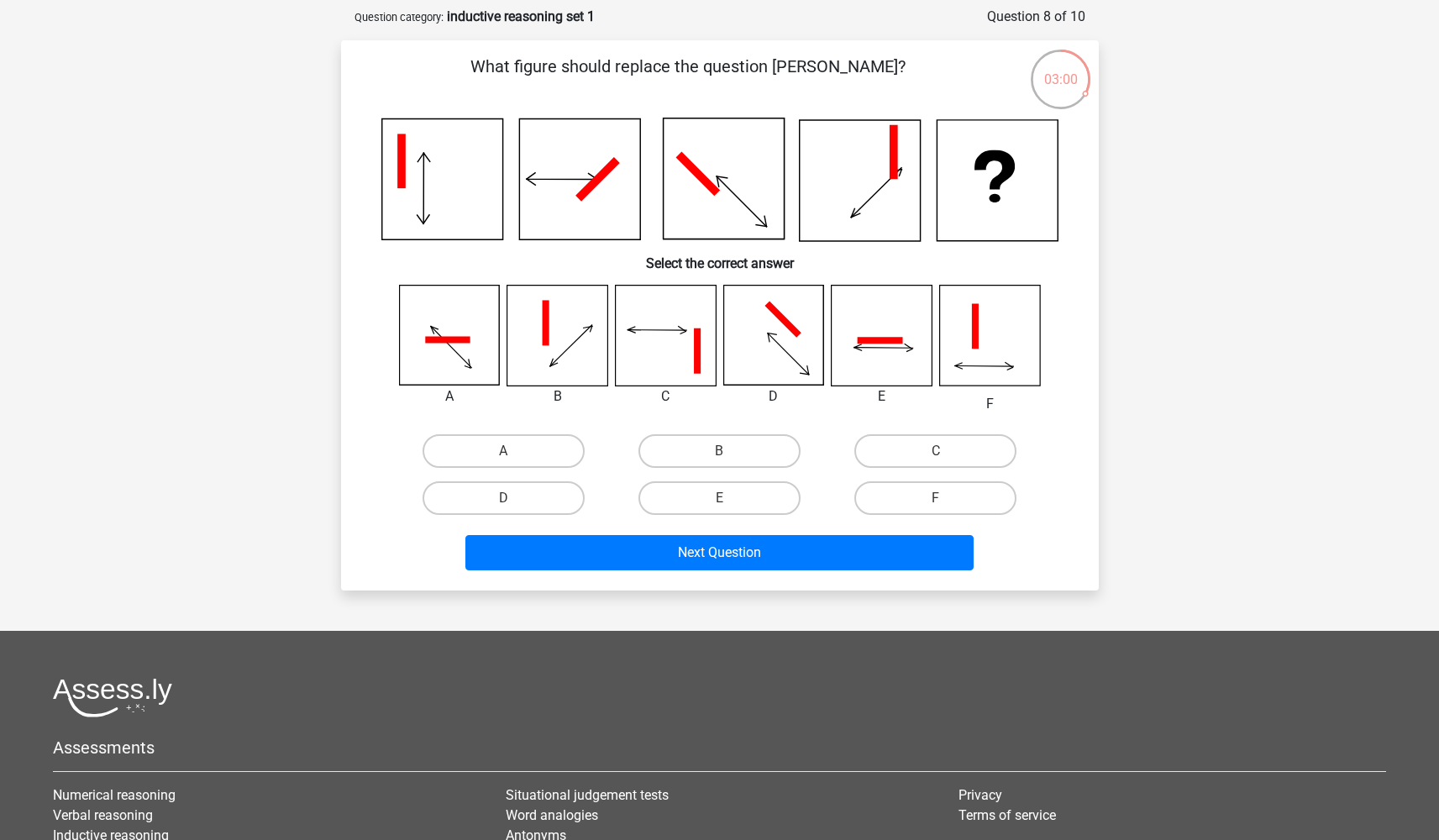
drag, startPoint x: 865, startPoint y: 305, endPoint x: 872, endPoint y: 334, distance: 29.8
click at [865, 305] on icon at bounding box center [881, 335] width 100 height 100
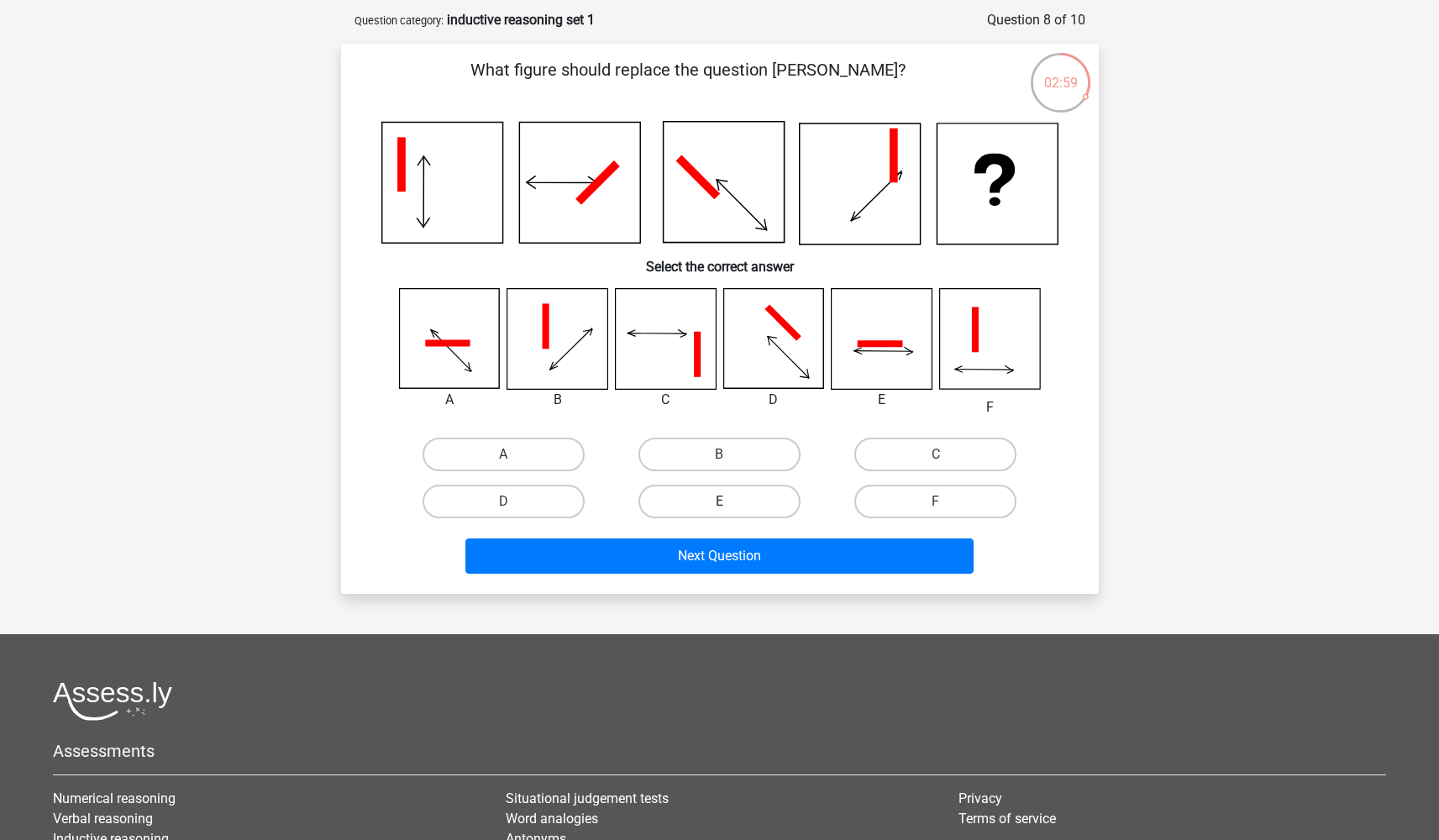
click at [727, 498] on label "E" at bounding box center [719, 502] width 162 height 34
click at [727, 502] on input "E" at bounding box center [725, 507] width 11 height 11
radio input "true"
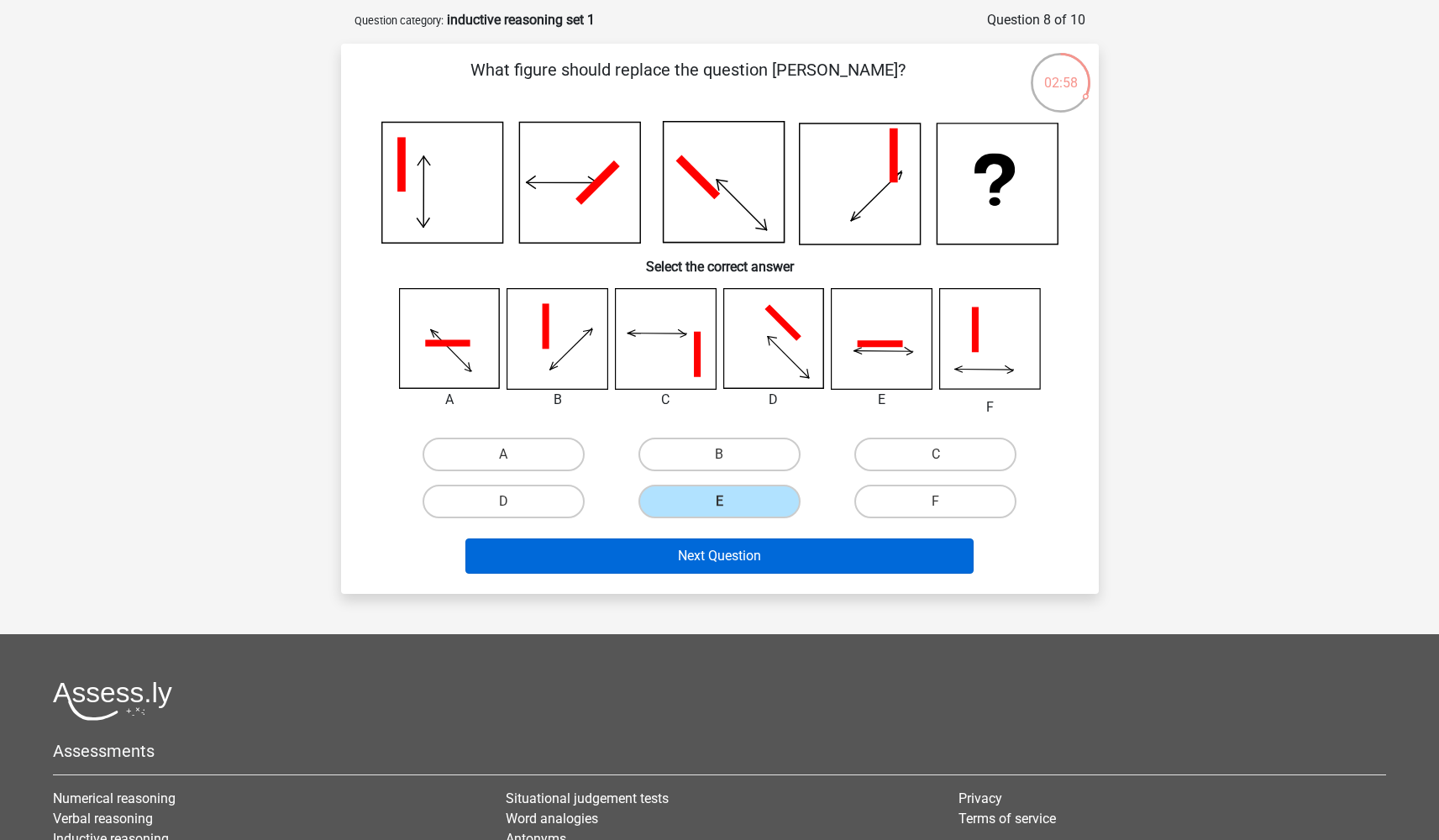
click at [820, 559] on button "Next Question" at bounding box center [719, 556] width 508 height 35
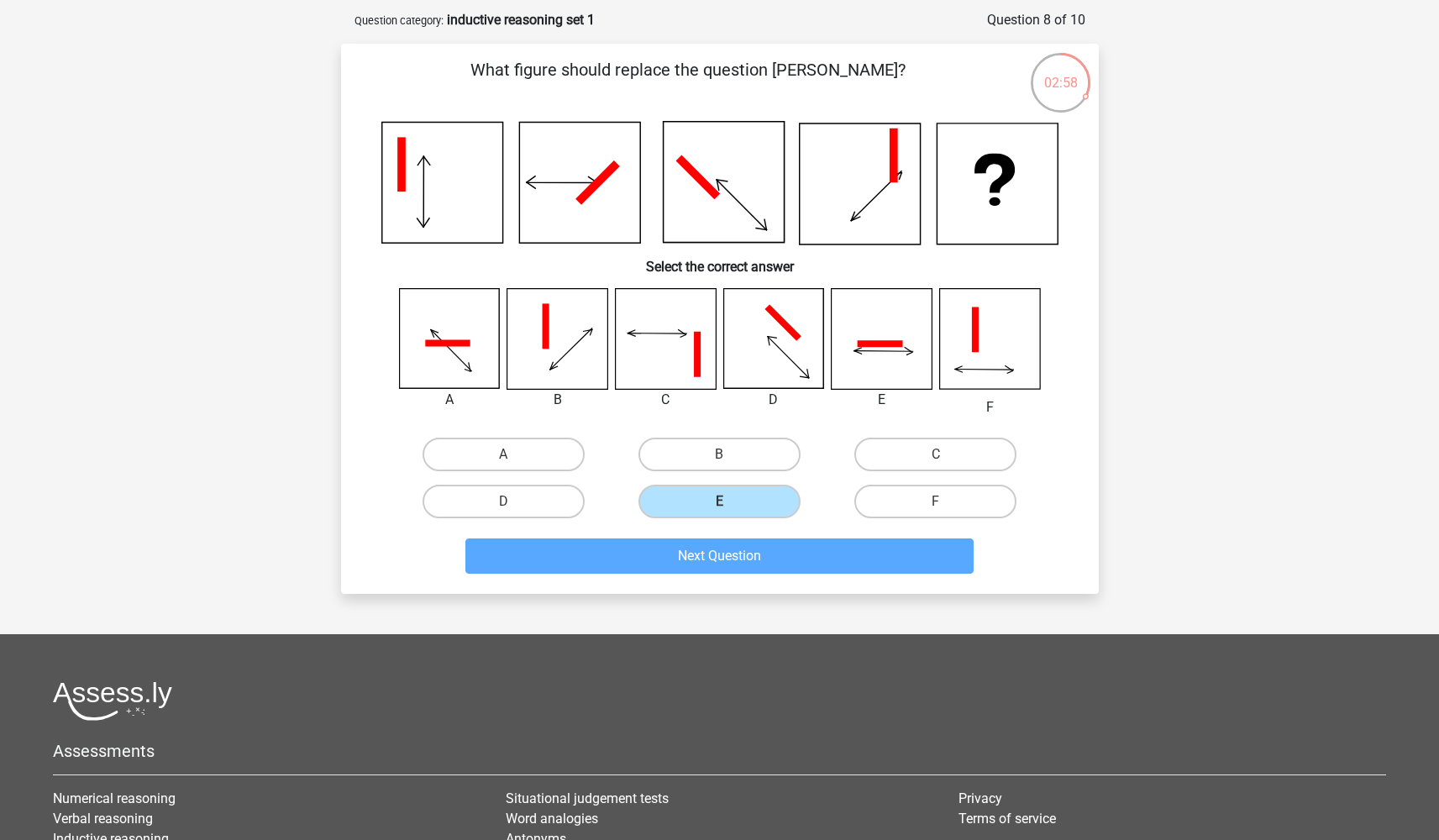
scroll to position [84, 0]
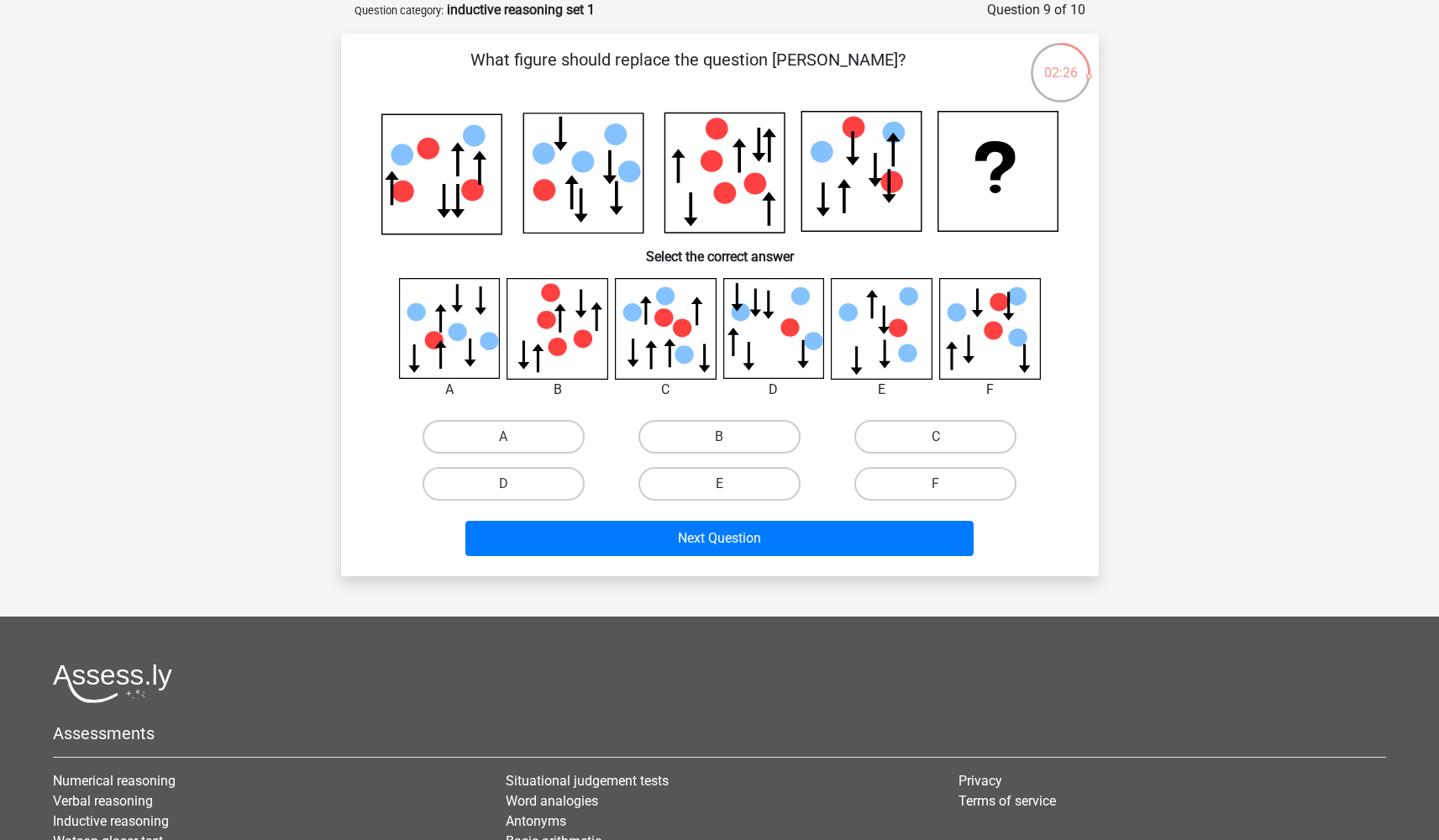
click at [776, 358] on icon at bounding box center [772, 327] width 100 height 100
click at [643, 357] on icon at bounding box center [664, 327] width 100 height 100
click at [539, 479] on label "D" at bounding box center [504, 484] width 162 height 34
click at [514, 484] on input "D" at bounding box center [508, 489] width 11 height 11
radio input "true"
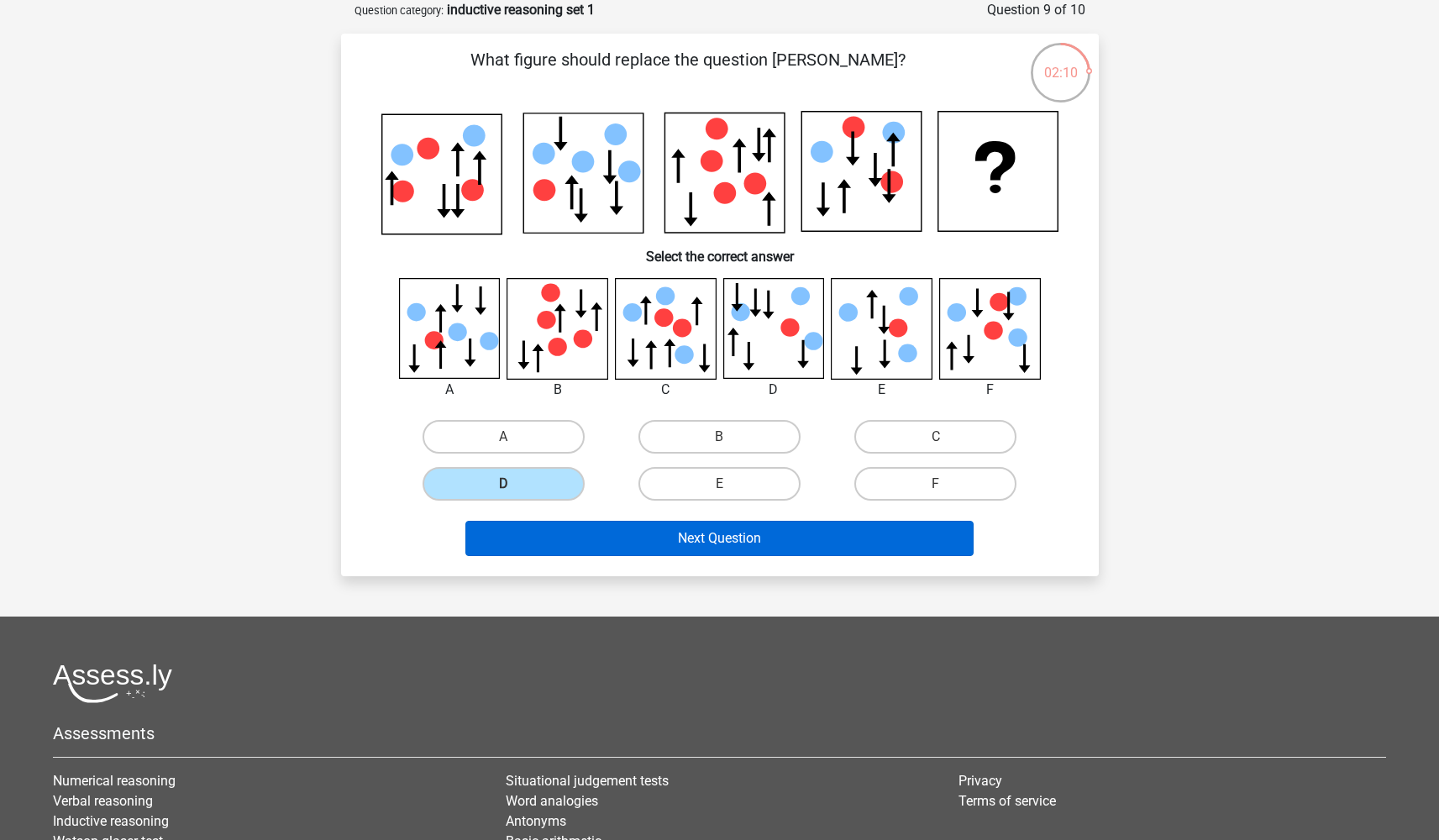
click at [663, 529] on button "Next Question" at bounding box center [719, 538] width 508 height 35
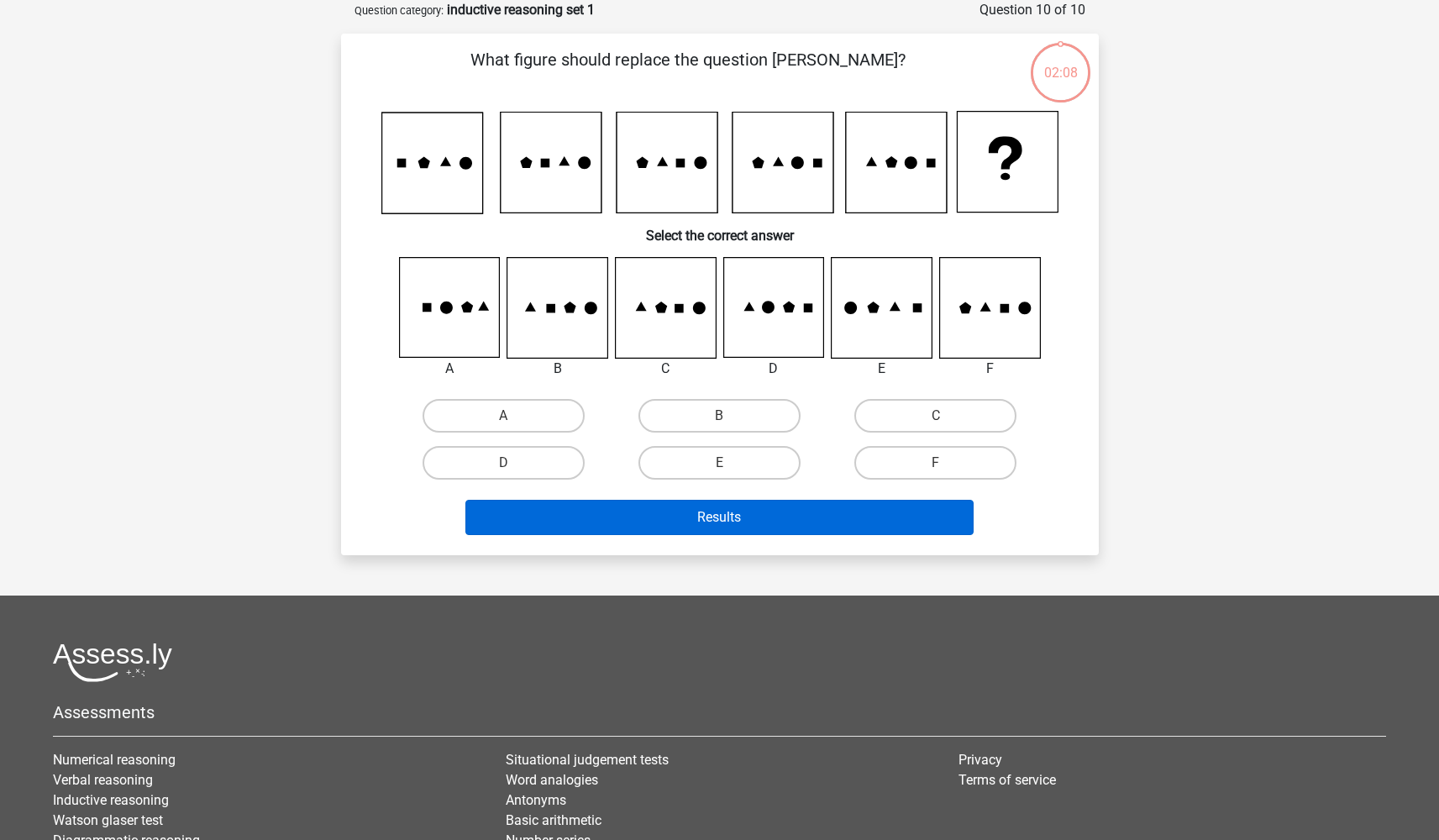
scroll to position [0, 0]
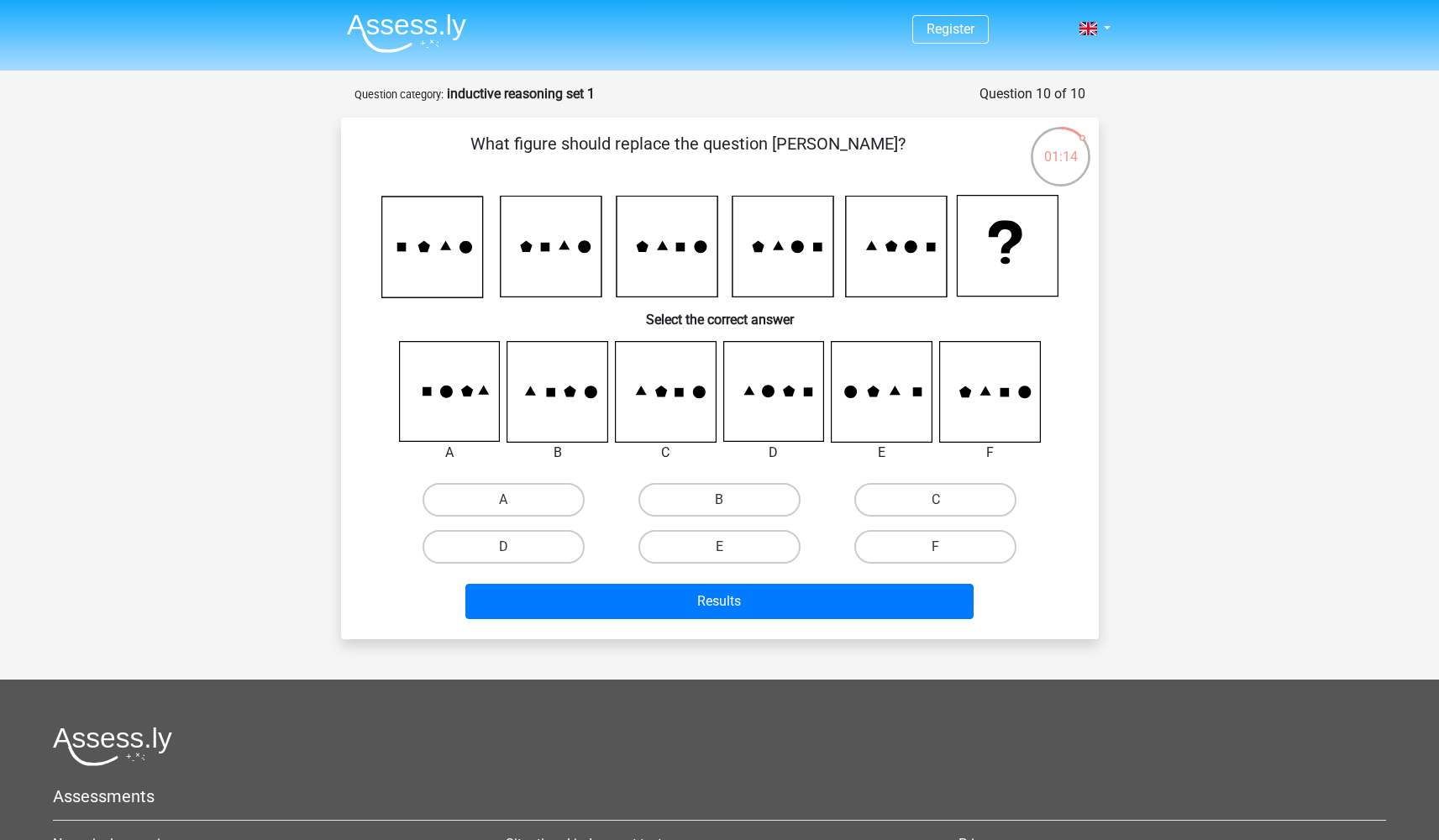
click at [460, 417] on icon at bounding box center [449, 392] width 100 height 100
drag, startPoint x: 502, startPoint y: 482, endPoint x: 506, endPoint y: 489, distance: 8.1
click at [502, 482] on div "A" at bounding box center [503, 500] width 215 height 47
drag, startPoint x: 507, startPoint y: 491, endPoint x: 535, endPoint y: 524, distance: 43.3
click at [507, 491] on label "A" at bounding box center [504, 500] width 162 height 34
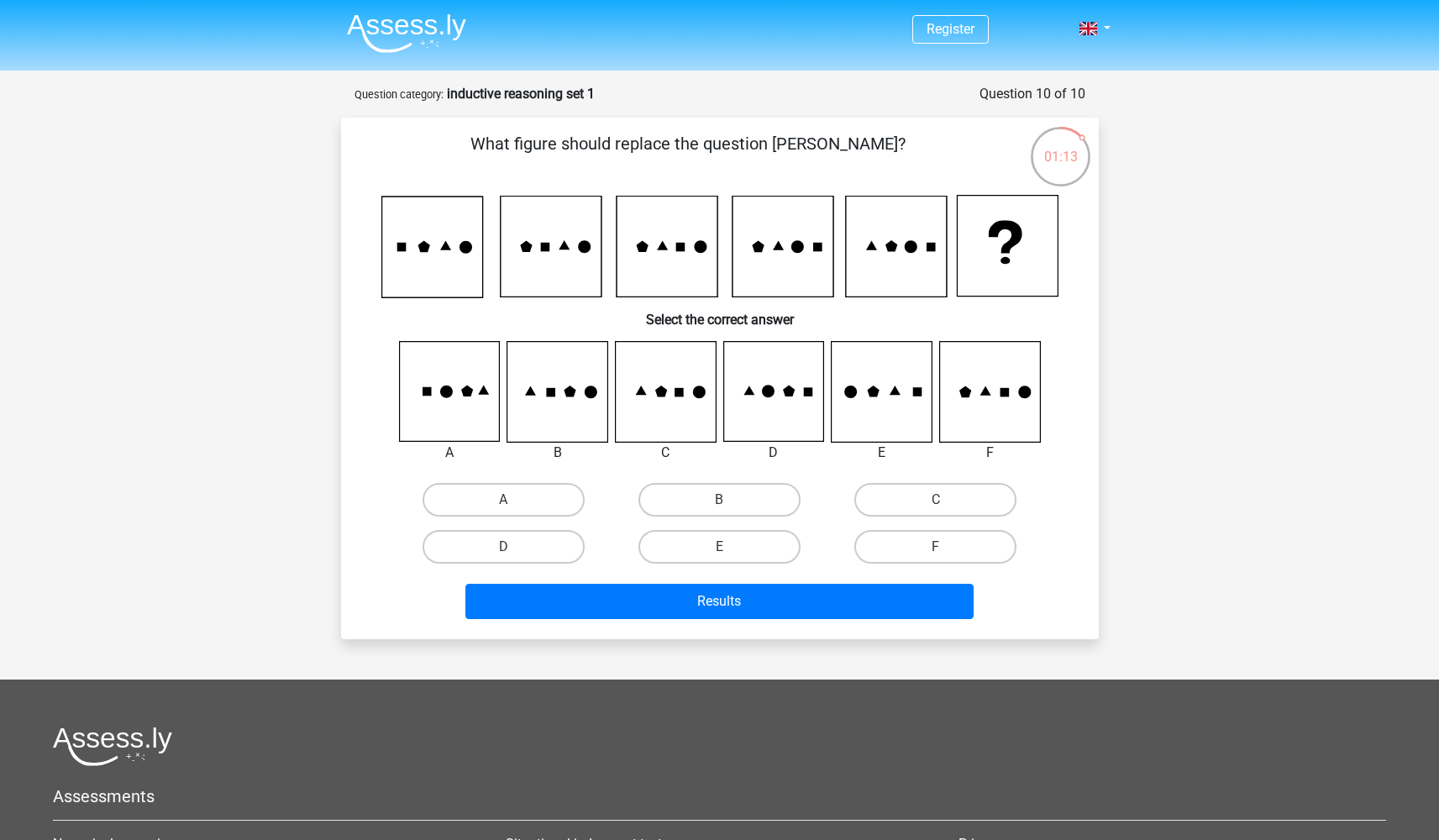
click at [507, 500] on input "A" at bounding box center [508, 505] width 11 height 11
radio input "true"
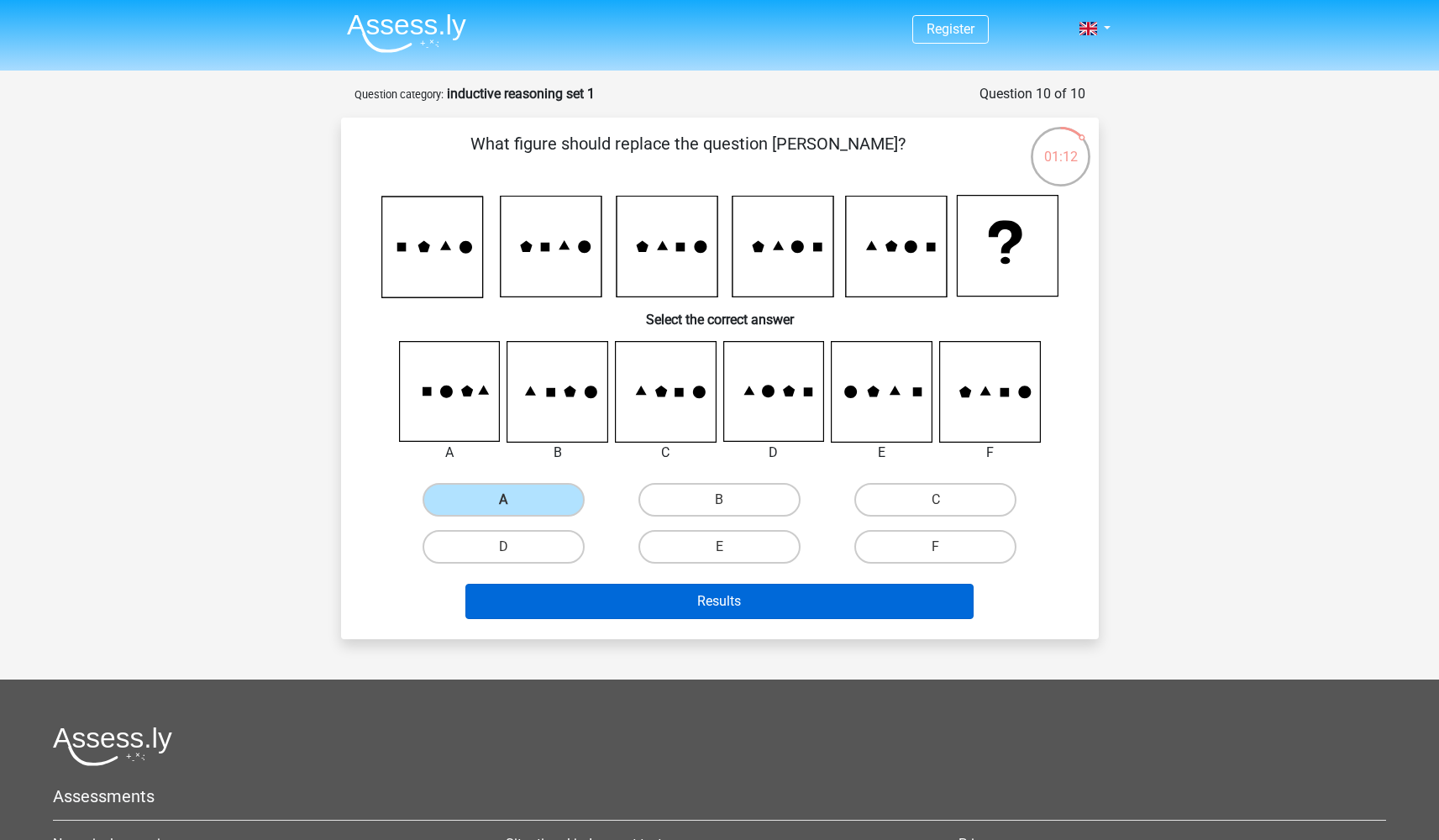
click at [627, 602] on button "Results" at bounding box center [719, 601] width 508 height 35
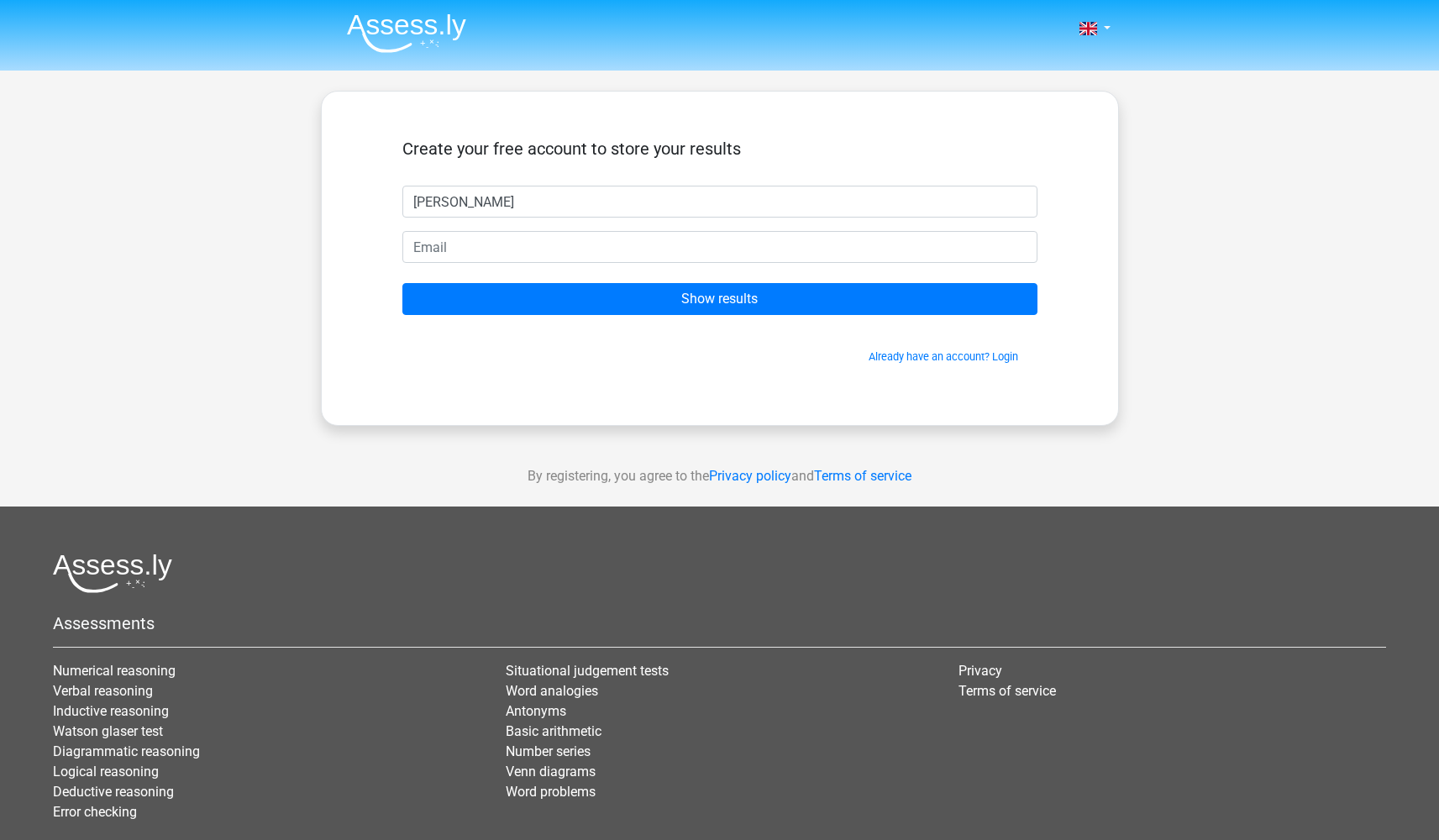
type input "ian"
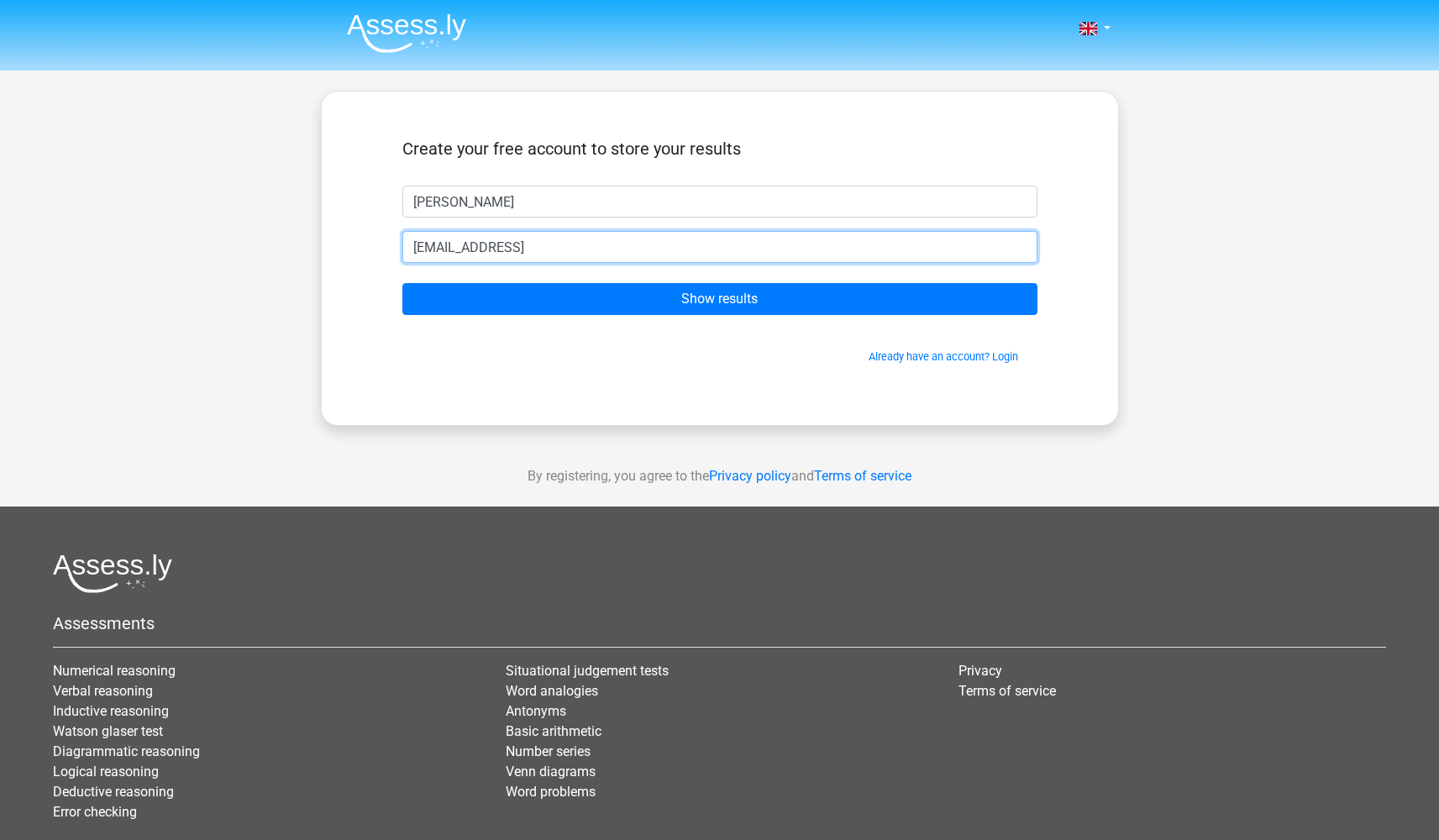
type input "jsdienw@gmail.com.axn"
click at [719, 299] on input "Show results" at bounding box center [719, 299] width 635 height 32
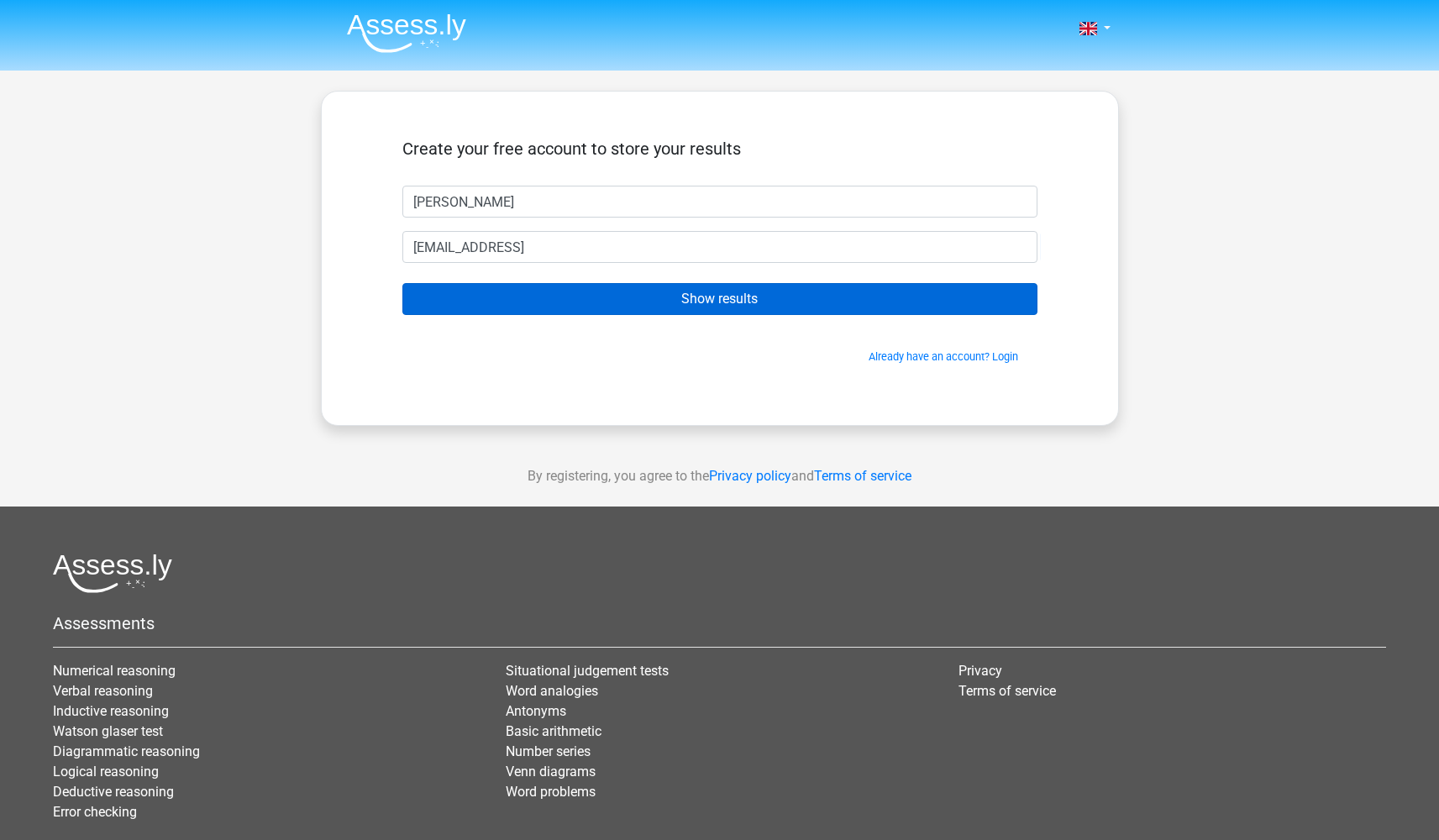
click at [740, 308] on input "Show results" at bounding box center [719, 299] width 635 height 32
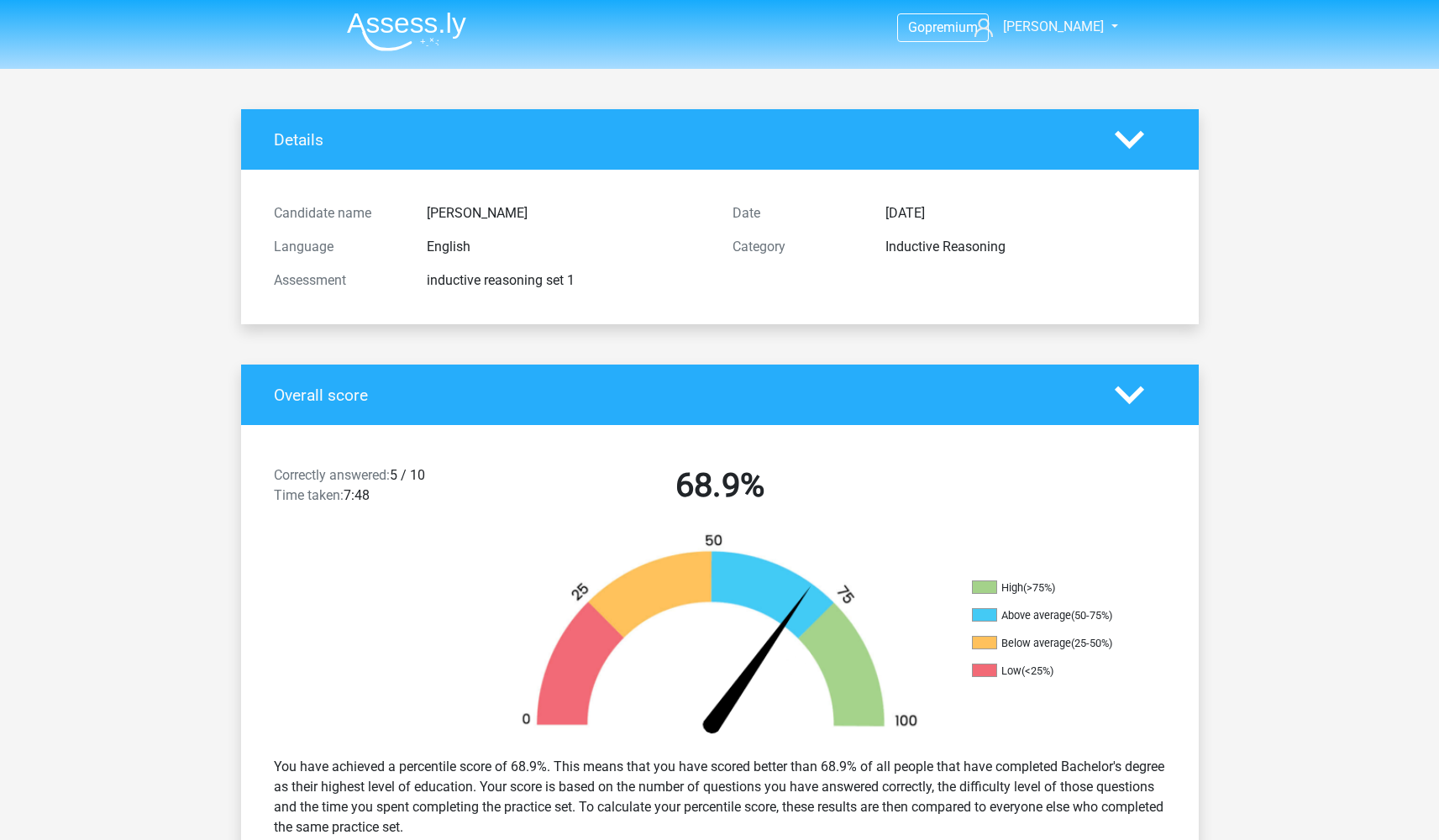
scroll to position [5, 0]
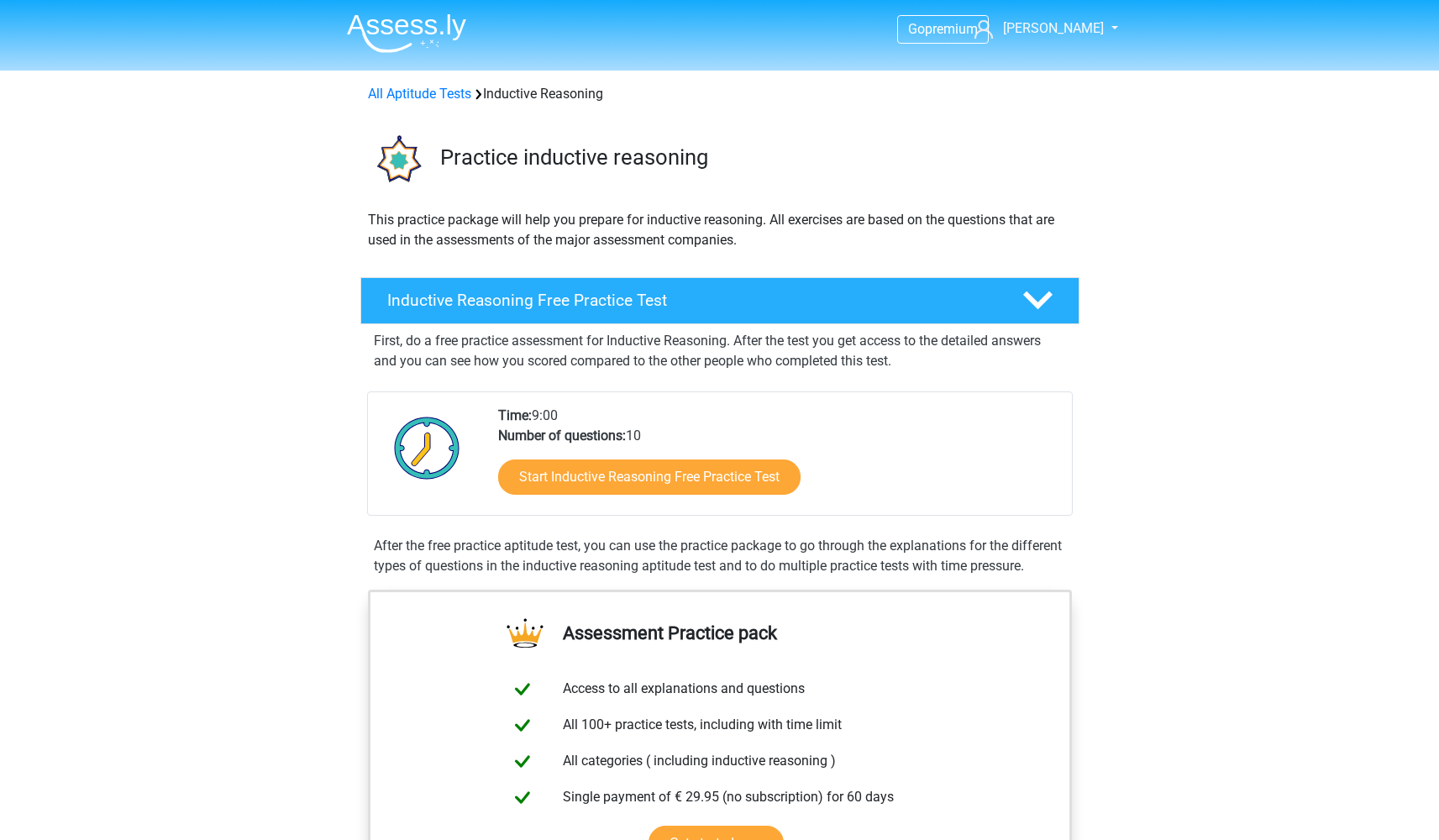
scroll to position [215, 0]
